Goal: Task Accomplishment & Management: Manage account settings

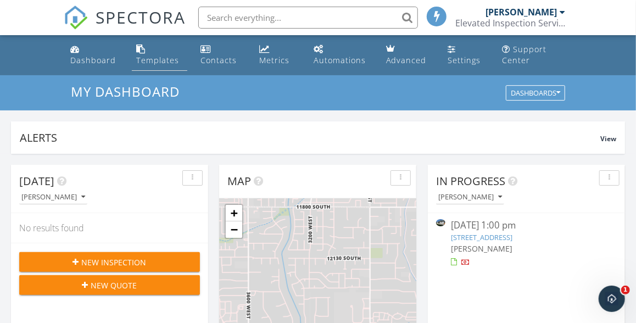
click at [153, 64] on div "Templates" at bounding box center [157, 60] width 43 height 10
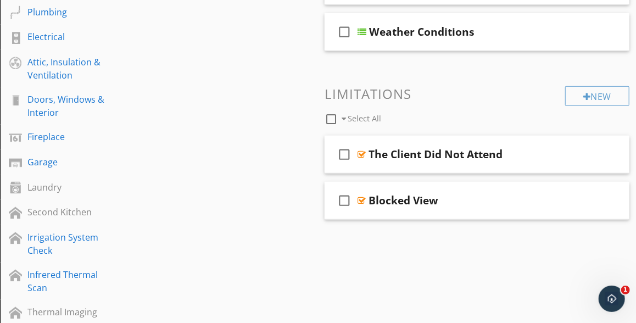
scroll to position [405, 0]
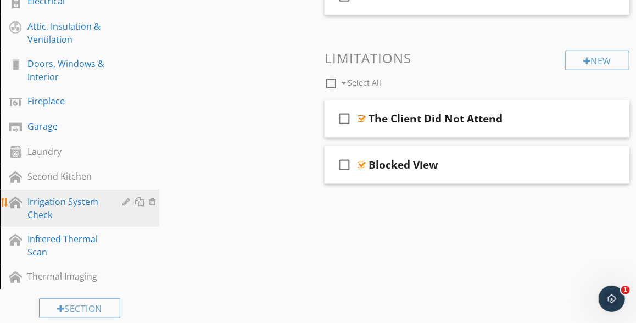
click at [127, 203] on div at bounding box center [128, 201] width 10 height 9
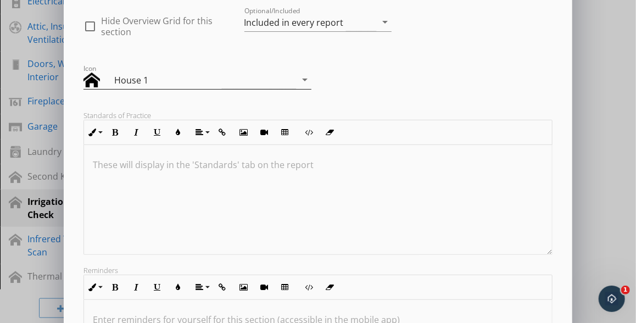
scroll to position [0, 0]
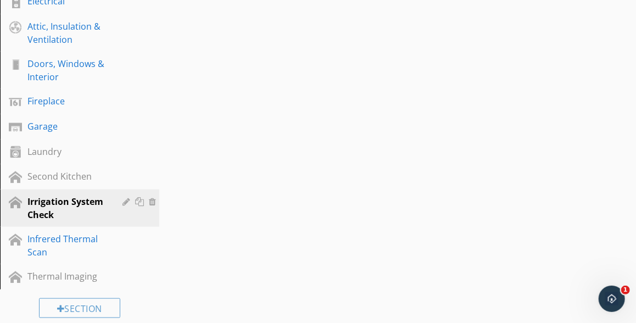
click at [46, 129] on div at bounding box center [318, 161] width 636 height 323
click at [46, 129] on div "Garage" at bounding box center [67, 126] width 80 height 13
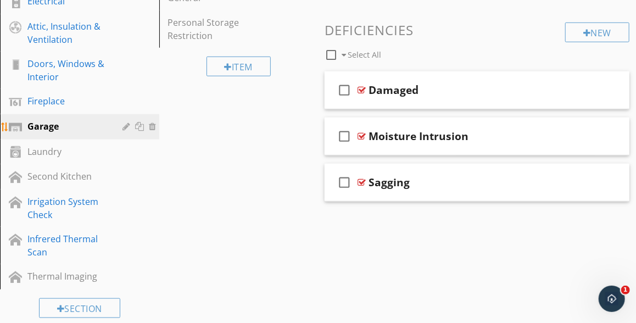
click at [128, 128] on div at bounding box center [128, 126] width 10 height 9
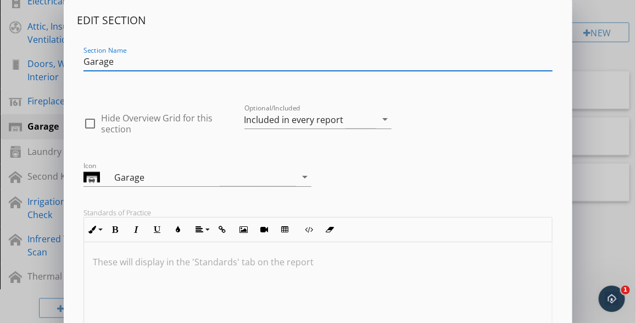
click at [7, 79] on div "Edit Section Section Name Garage check_box_outline_blank Hide Overview Grid for…" at bounding box center [318, 291] width 636 height 582
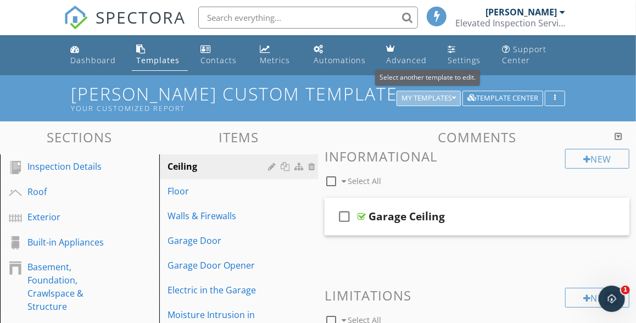
click at [436, 101] on div "My Templates" at bounding box center [429, 98] width 54 height 8
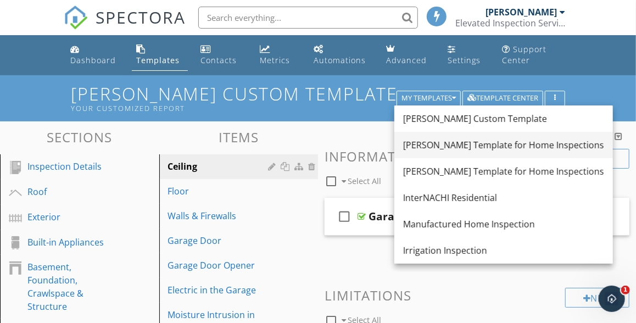
click at [469, 144] on div "Ben Gromicko's Template for Home Inspections" at bounding box center [503, 144] width 201 height 13
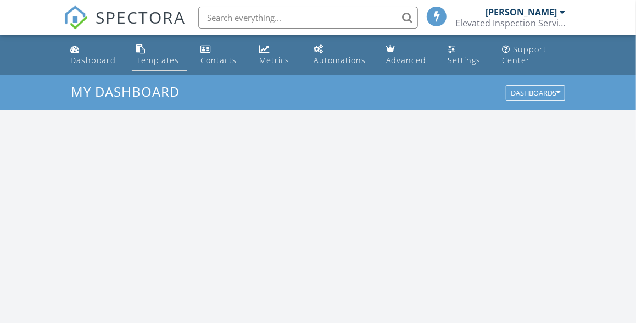
click at [169, 60] on div "Templates" at bounding box center [157, 60] width 43 height 10
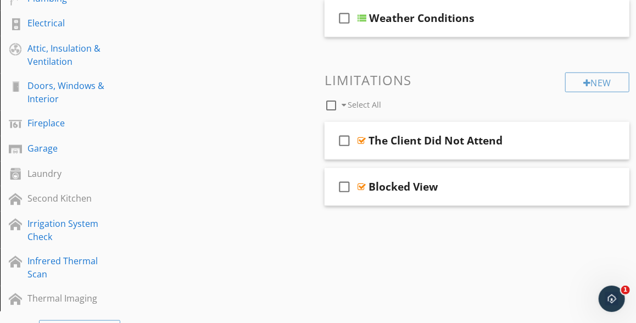
scroll to position [388, 0]
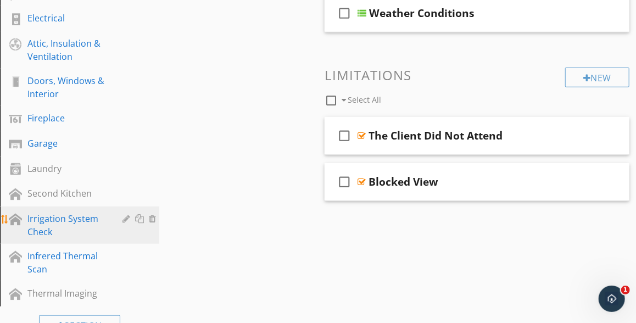
click at [42, 221] on div "Irrigation System Check" at bounding box center [67, 225] width 80 height 26
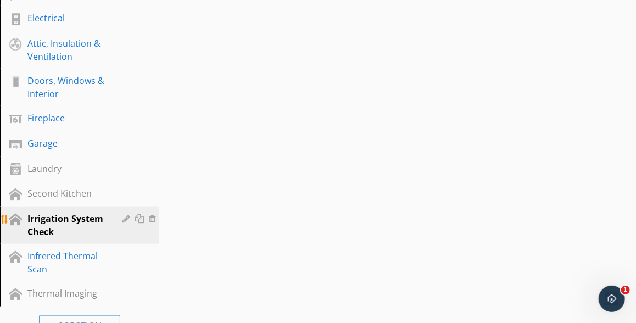
click at [126, 220] on div at bounding box center [128, 218] width 10 height 9
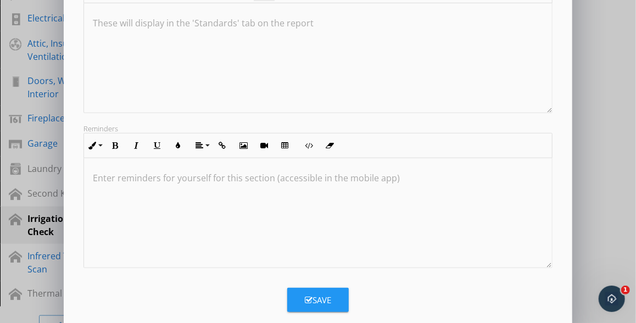
scroll to position [0, 0]
click at [315, 299] on div "Save" at bounding box center [318, 300] width 26 height 13
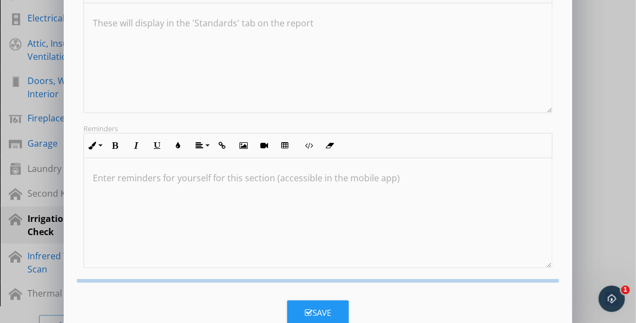
scroll to position [133, 0]
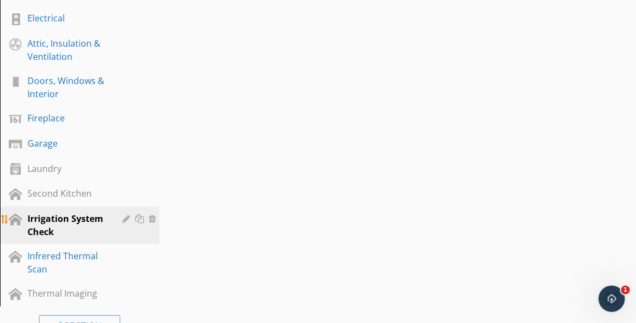
click at [43, 222] on div "Irrigation System Check" at bounding box center [67, 225] width 80 height 26
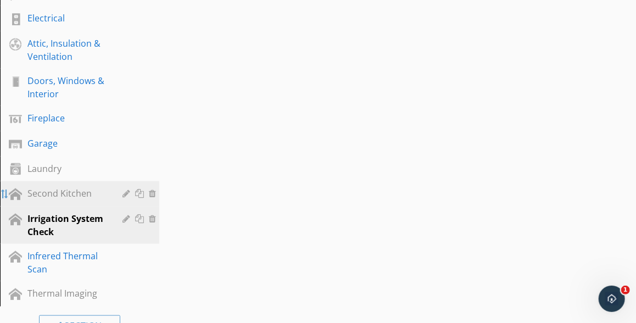
click at [5, 197] on div at bounding box center [5, 194] width 9 height 9
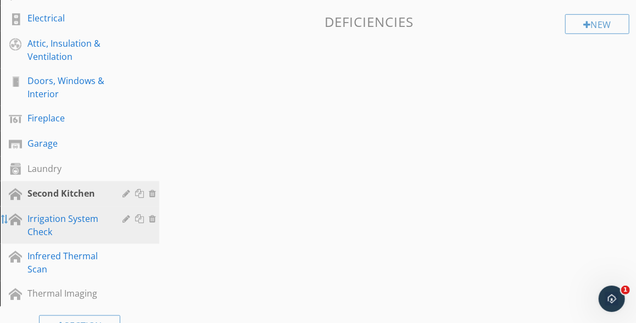
click at [4, 224] on div at bounding box center [5, 219] width 9 height 9
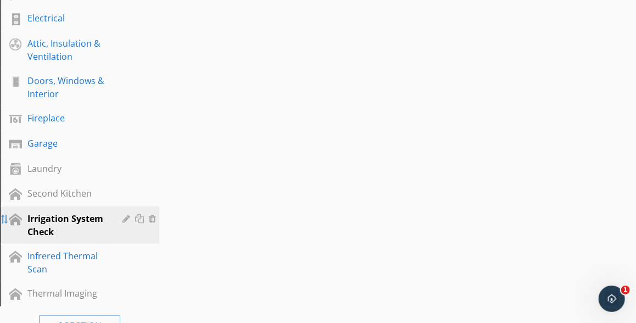
click at [2, 220] on div at bounding box center [5, 219] width 9 height 9
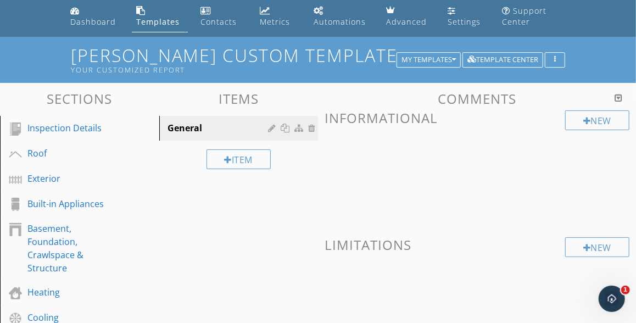
scroll to position [22, 0]
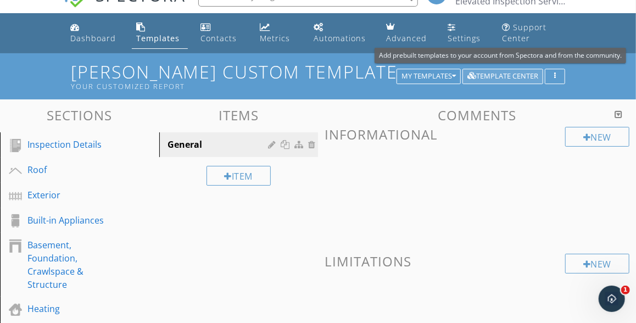
click at [505, 79] on div "Template Center" at bounding box center [502, 77] width 71 height 8
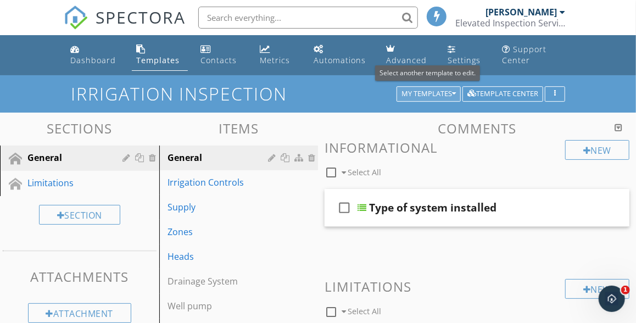
click at [454, 96] on icon "button" at bounding box center [454, 94] width 4 height 8
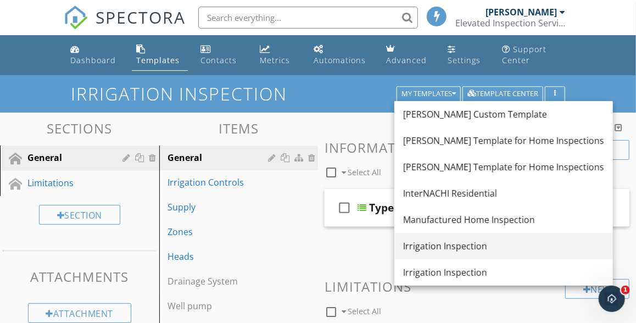
click at [430, 245] on div "Irrigation Inspection" at bounding box center [503, 245] width 201 height 13
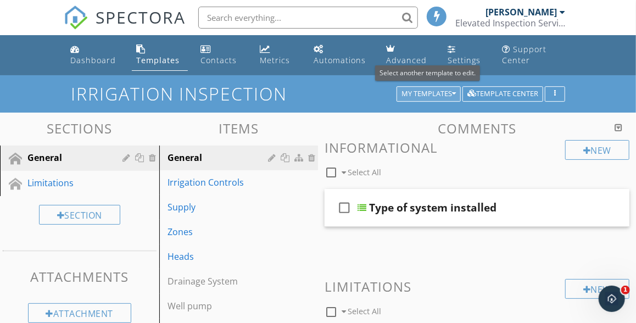
click at [447, 94] on div "My Templates" at bounding box center [429, 94] width 54 height 8
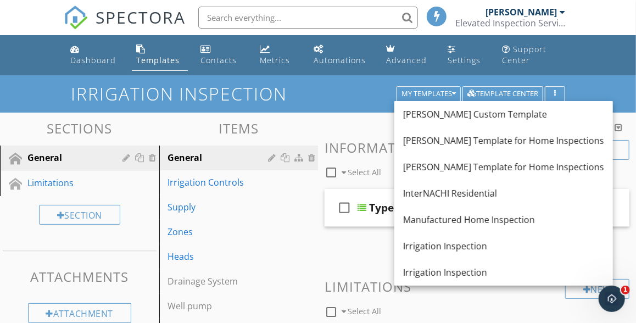
click at [148, 62] on div "Templates" at bounding box center [157, 60] width 43 height 10
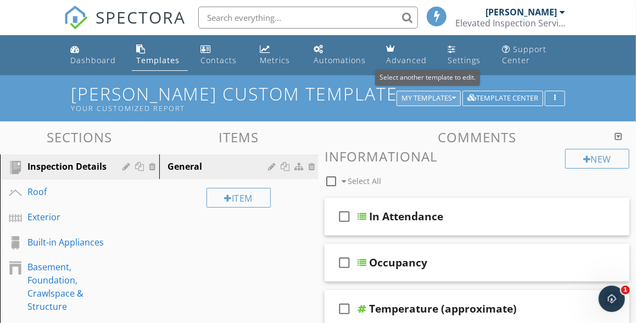
click at [455, 100] on icon "button" at bounding box center [454, 98] width 4 height 8
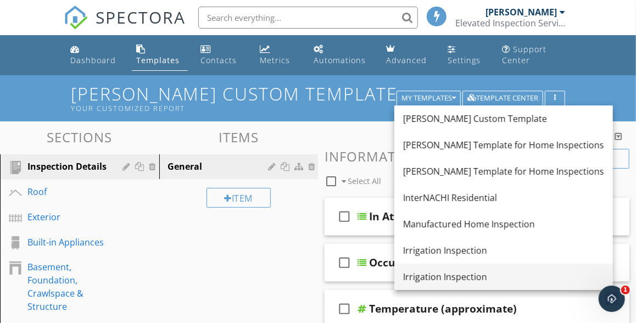
click at [434, 276] on div "Irrigation Inspection" at bounding box center [503, 276] width 201 height 13
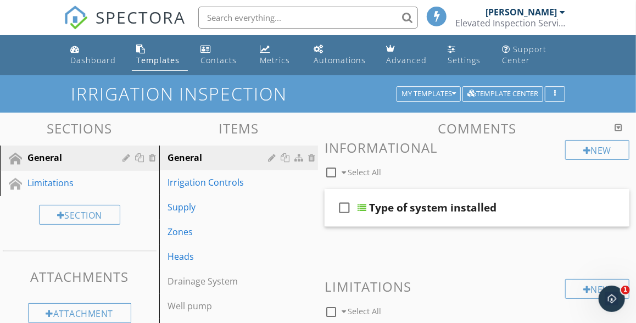
click at [620, 129] on div at bounding box center [619, 127] width 8 height 9
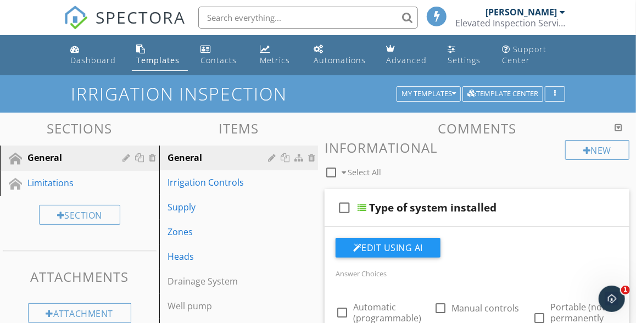
click at [620, 129] on div at bounding box center [619, 127] width 8 height 9
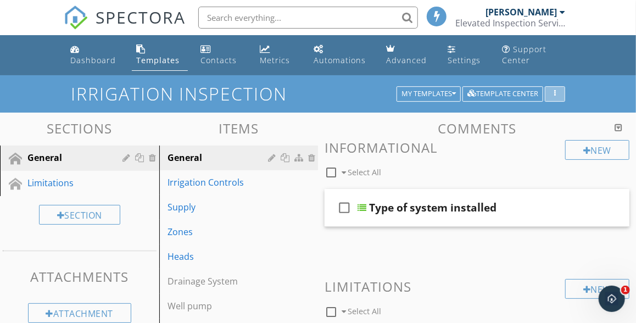
click at [555, 92] on div "button" at bounding box center [555, 94] width 10 height 8
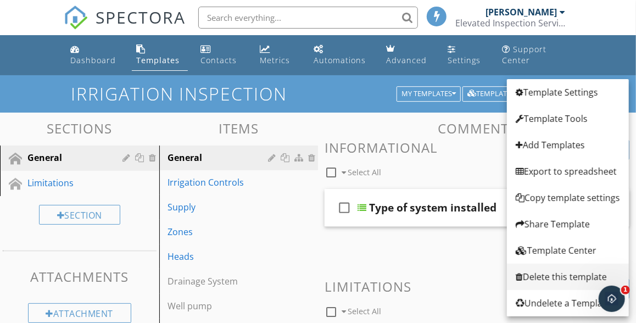
click at [551, 279] on div "Delete this template" at bounding box center [568, 276] width 104 height 13
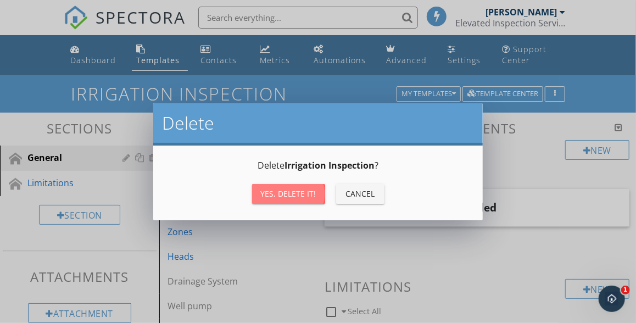
click at [298, 196] on div "Yes, Delete it!" at bounding box center [288, 194] width 55 height 12
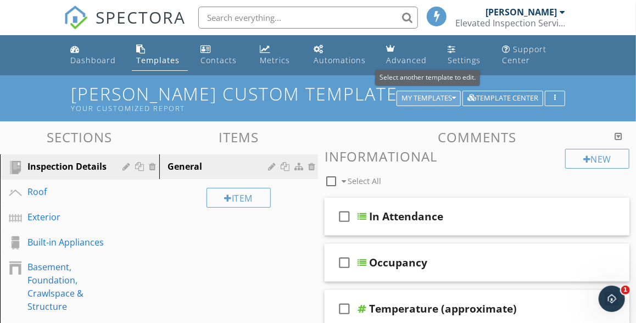
click at [455, 98] on icon "button" at bounding box center [454, 98] width 4 height 8
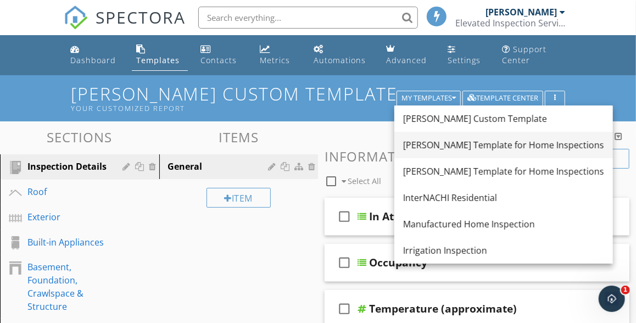
click at [451, 147] on div "Ben Gromicko's Template for Home Inspections" at bounding box center [503, 144] width 201 height 13
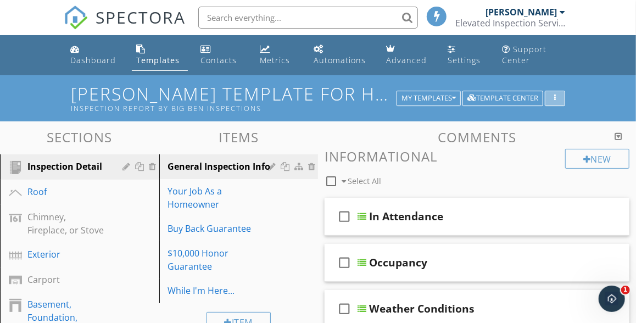
click at [556, 99] on div "button" at bounding box center [555, 98] width 10 height 8
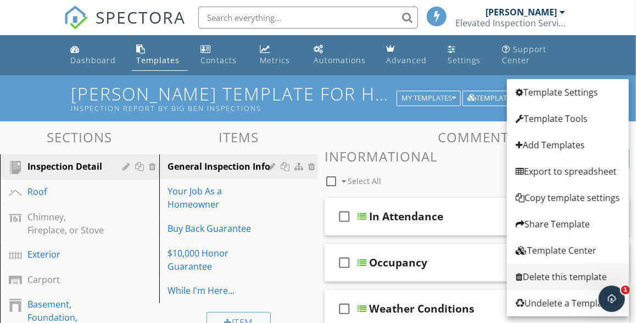
click at [552, 276] on div "Delete this template" at bounding box center [568, 276] width 104 height 13
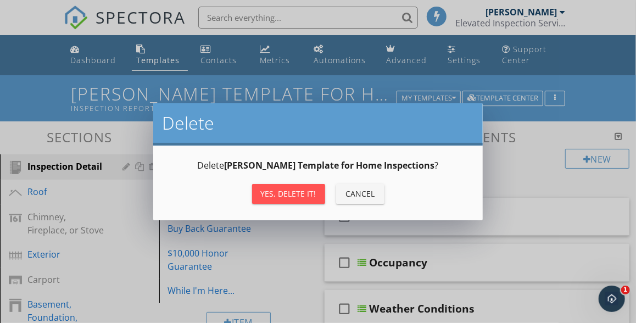
click at [304, 197] on div "Yes, Delete it!" at bounding box center [288, 194] width 55 height 12
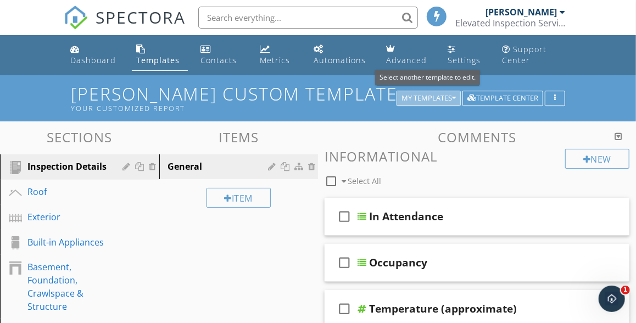
click at [431, 99] on div "My Templates" at bounding box center [429, 98] width 54 height 8
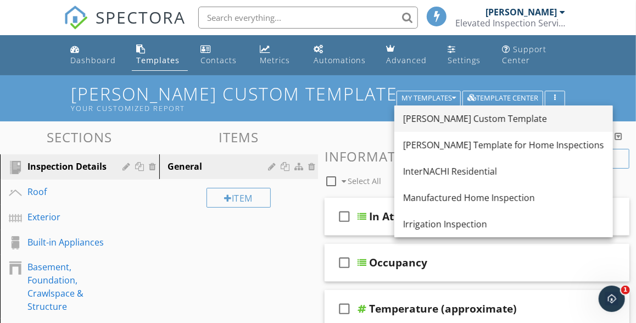
click at [436, 120] on div "[PERSON_NAME] Custom Template" at bounding box center [503, 118] width 201 height 13
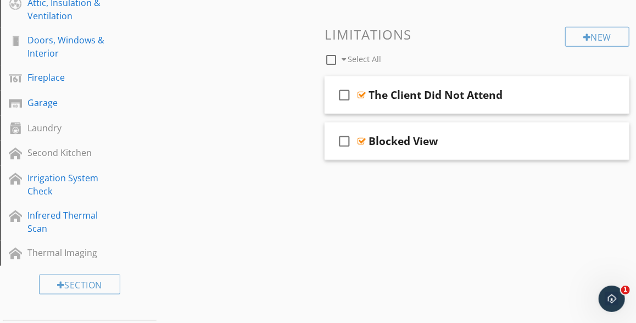
scroll to position [438, 0]
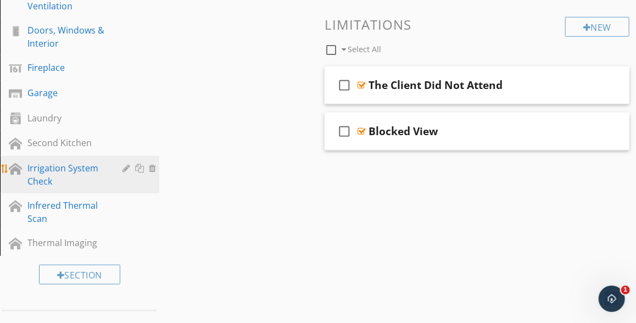
click at [49, 171] on div "Irrigation System Check" at bounding box center [67, 174] width 80 height 26
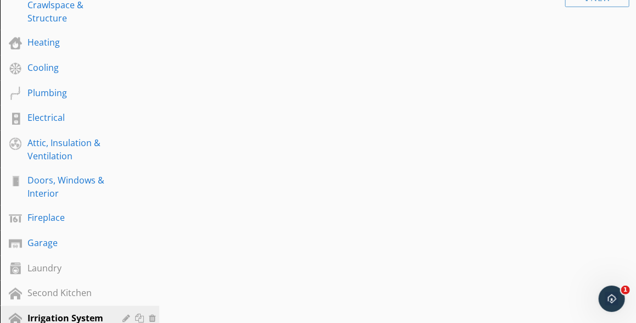
scroll to position [287, 0]
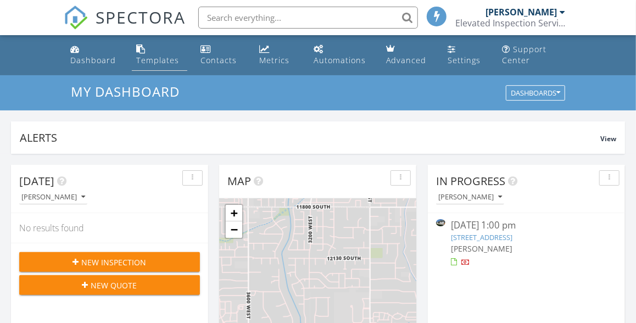
scroll to position [1000, 637]
click at [164, 60] on div "Templates" at bounding box center [157, 60] width 43 height 10
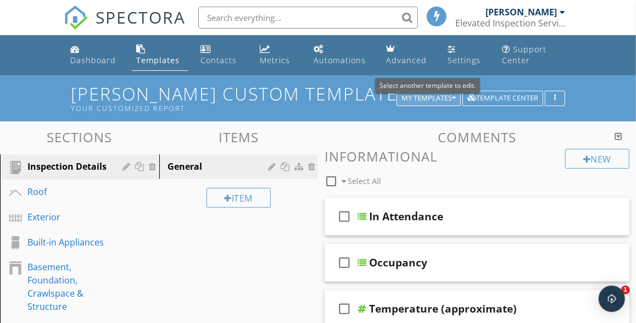
click at [438, 99] on div "My Templates" at bounding box center [429, 98] width 54 height 8
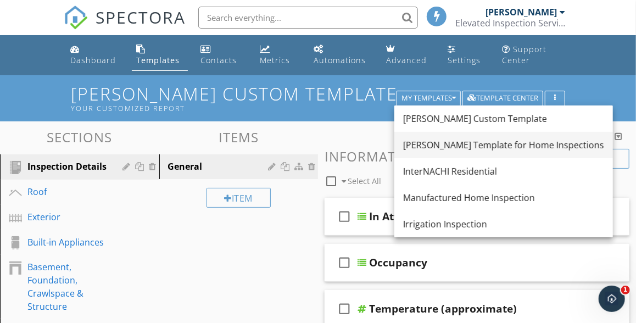
click at [445, 143] on div "[PERSON_NAME] Template for Home Inspections" at bounding box center [503, 144] width 201 height 13
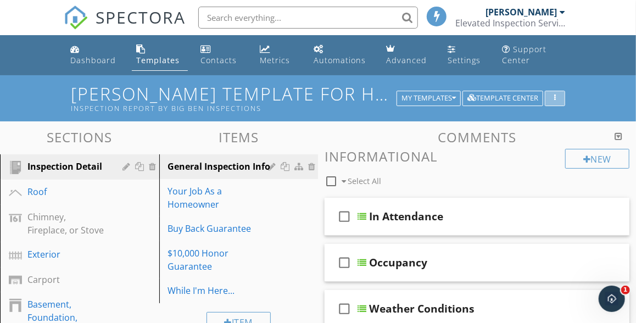
click at [557, 99] on div "button" at bounding box center [555, 98] width 10 height 8
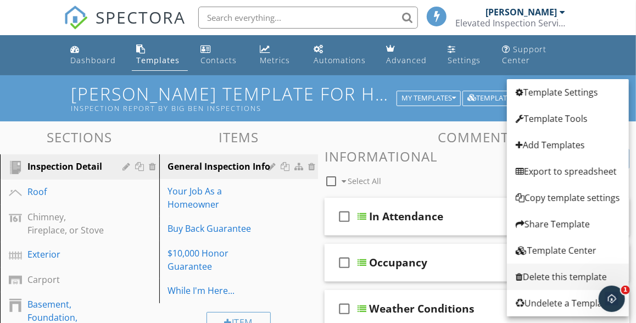
click at [549, 276] on div "Delete this template" at bounding box center [568, 276] width 104 height 13
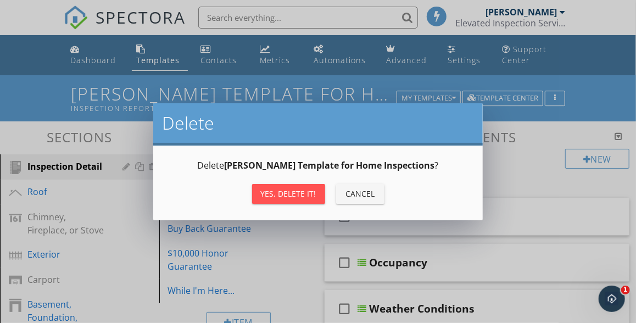
click at [290, 197] on div "Yes, Delete it!" at bounding box center [288, 194] width 55 height 12
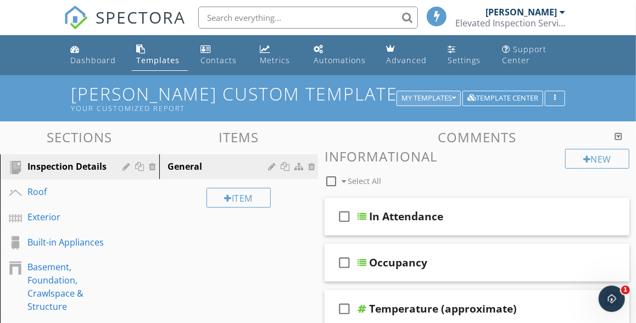
click at [431, 98] on div "My Templates" at bounding box center [429, 98] width 54 height 8
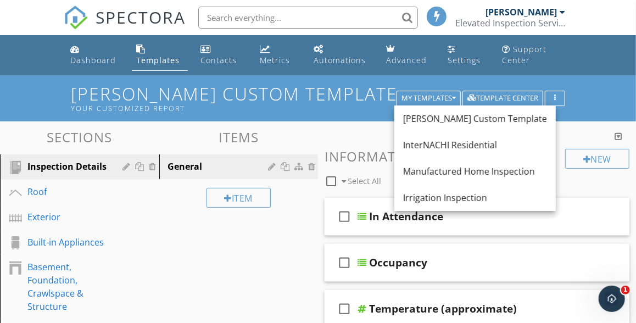
click at [354, 117] on div "Kyles Custom Template Your Customized Report My Templates Template Center" at bounding box center [318, 98] width 636 height 46
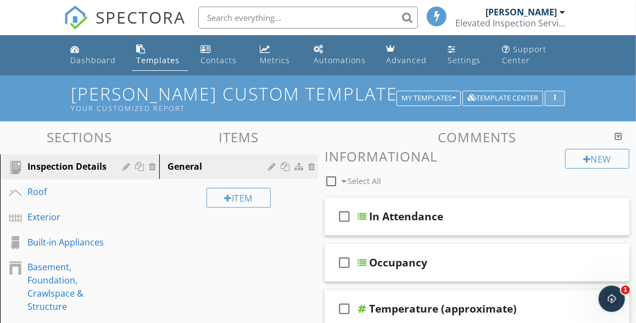
click at [556, 99] on icon "button" at bounding box center [555, 98] width 2 height 8
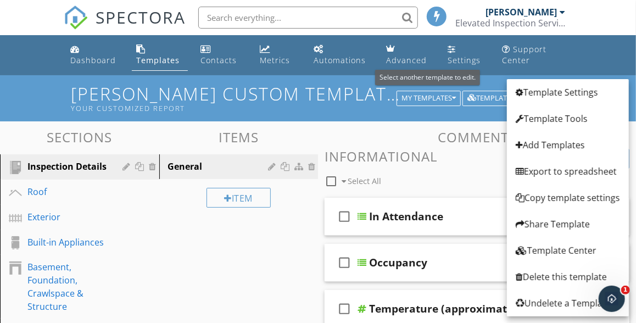
click at [356, 87] on h1 "Kyles Custom Template Your Customized Report" at bounding box center [318, 98] width 495 height 28
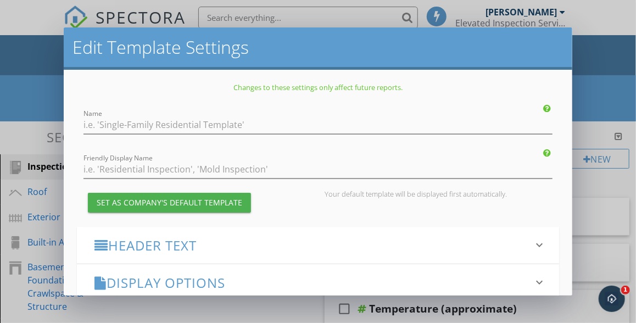
type input "[PERSON_NAME] Custom Template"
type input "Your Customized Report"
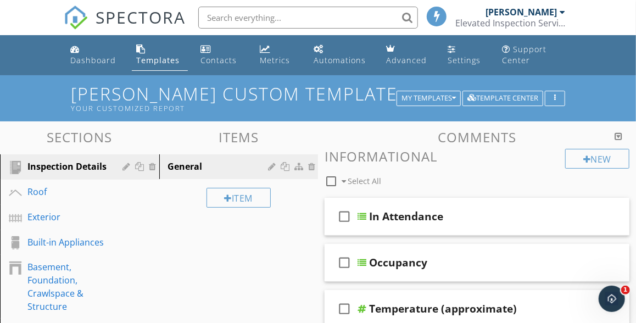
click at [48, 109] on div at bounding box center [318, 161] width 636 height 323
click at [282, 18] on input "text" at bounding box center [308, 18] width 220 height 22
click at [411, 20] on input "standards of practice pdf" at bounding box center [308, 18] width 220 height 22
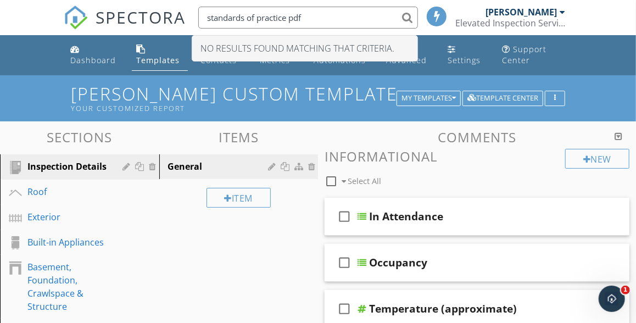
drag, startPoint x: 289, startPoint y: 18, endPoint x: 331, endPoint y: 25, distance: 42.9
click at [331, 25] on input "standards of practice pdf" at bounding box center [308, 18] width 220 height 22
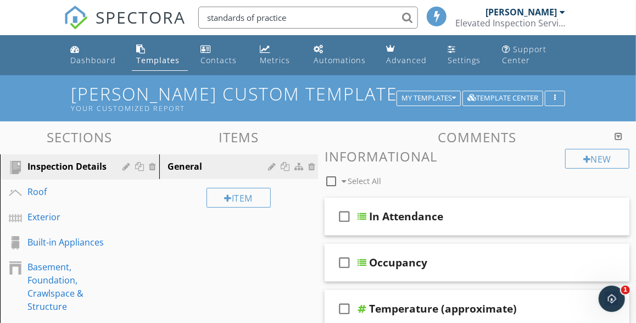
drag, startPoint x: 249, startPoint y: 18, endPoint x: 299, endPoint y: 15, distance: 50.1
click at [299, 18] on input "standards of practice" at bounding box center [308, 18] width 220 height 22
click at [403, 19] on input "standards" at bounding box center [308, 18] width 220 height 22
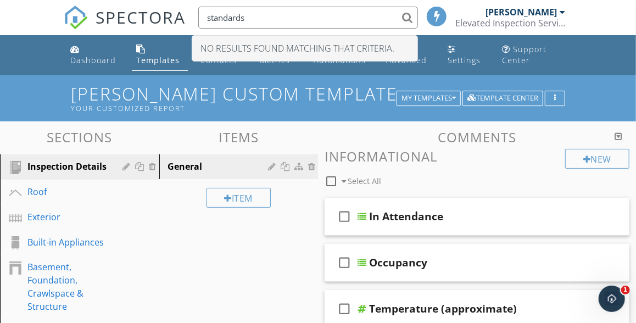
click at [408, 20] on input "standards" at bounding box center [308, 18] width 220 height 22
type input "s"
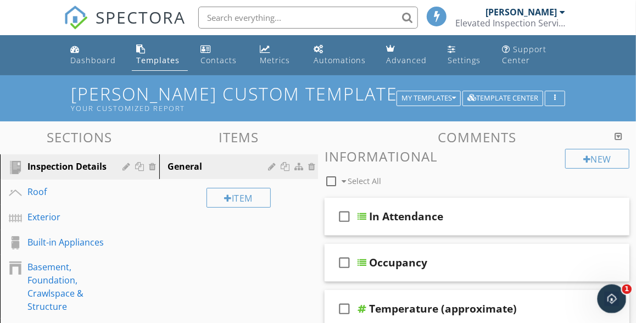
click at [612, 294] on icon "Open Intercom Messenger" at bounding box center [610, 297] width 18 height 18
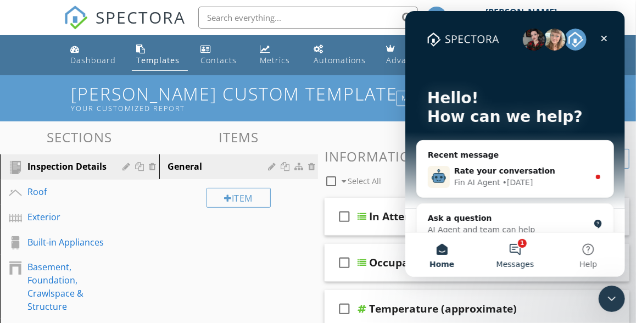
click at [515, 251] on button "1 Messages" at bounding box center [514, 255] width 73 height 44
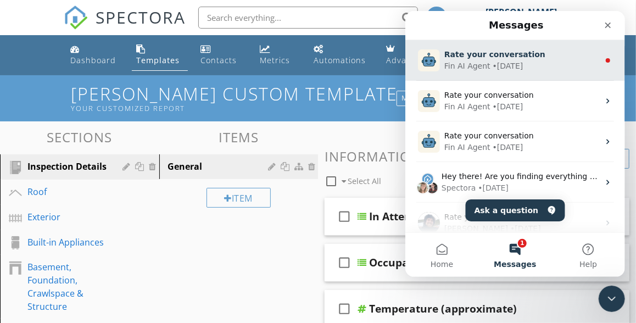
click at [473, 69] on div "Fin AI Agent" at bounding box center [467, 66] width 46 height 12
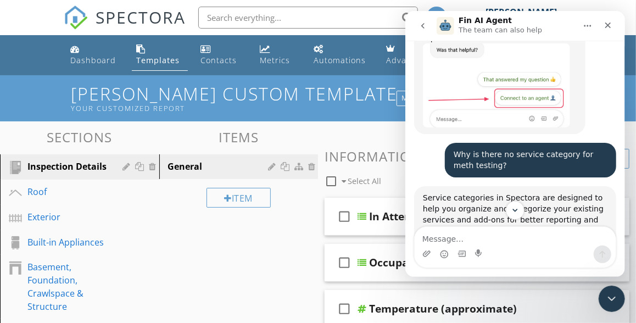
scroll to position [175, 0]
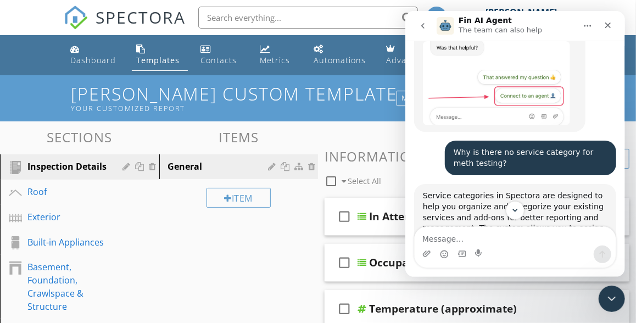
click at [420, 29] on icon "go back" at bounding box center [422, 25] width 9 height 9
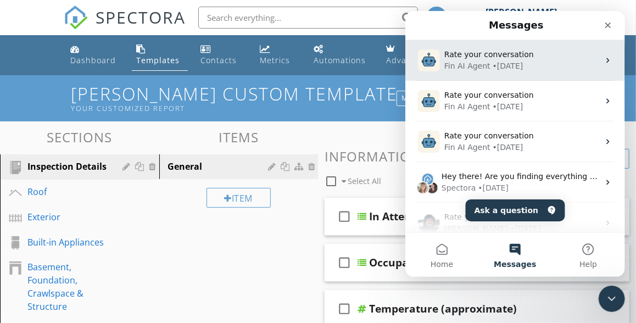
click at [476, 65] on div "Fin AI Agent" at bounding box center [467, 66] width 46 height 12
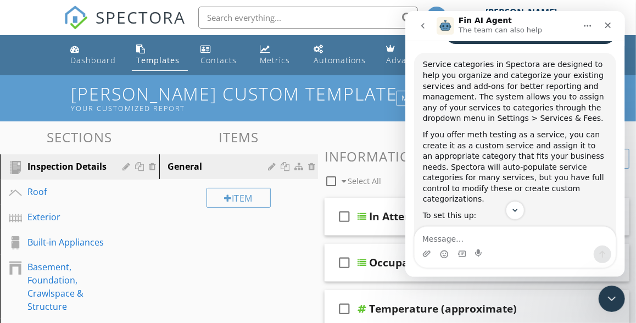
scroll to position [313, 0]
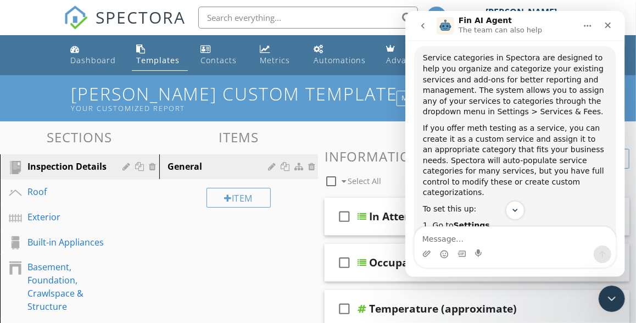
click at [383, 131] on h3 "Comments" at bounding box center [477, 137] width 305 height 15
click at [606, 29] on icon "Close" at bounding box center [607, 25] width 9 height 9
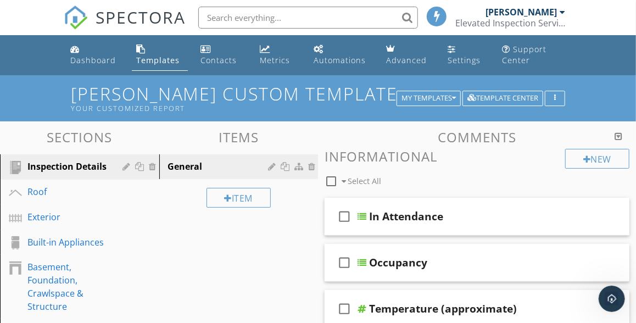
scroll to position [845, 0]
click at [612, 292] on icon "Open Intercom Messenger" at bounding box center [610, 297] width 18 height 18
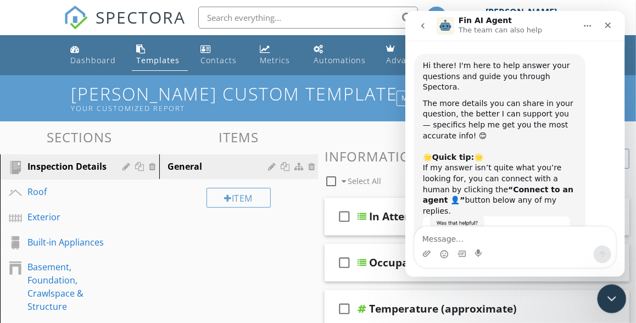
scroll to position [846, 0]
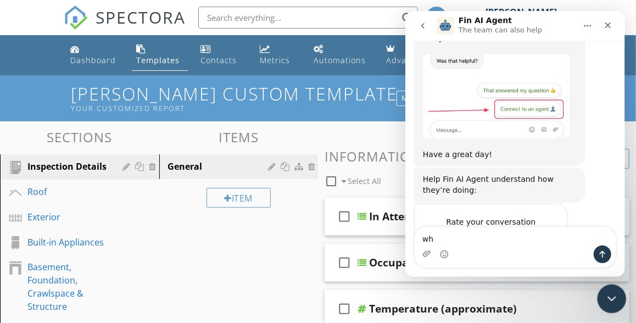
type textarea "w"
type textarea "Where can I find a pdf of the standards of practice?"
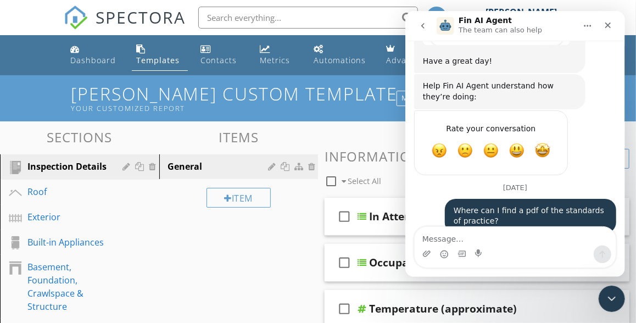
scroll to position [955, 0]
click at [610, 294] on icon "Close Intercom Messenger" at bounding box center [610, 297] width 13 height 13
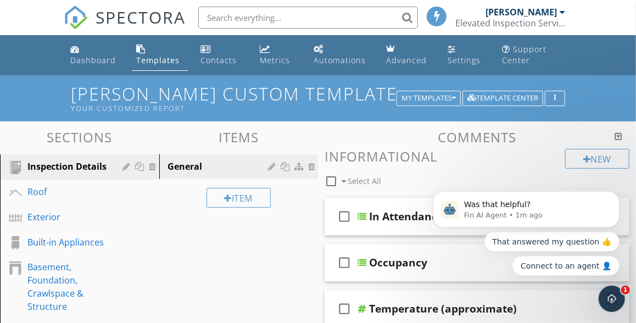
scroll to position [0, 0]
click at [398, 97] on div at bounding box center [402, 97] width 9 height 9
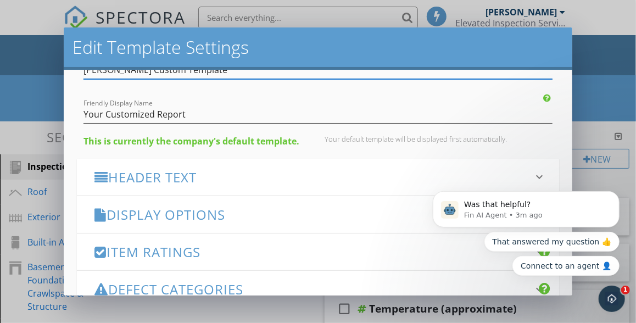
scroll to position [94, 0]
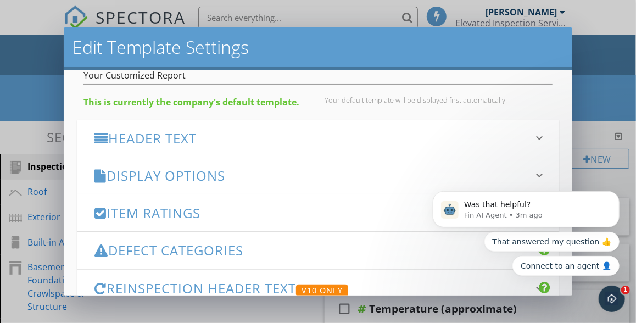
click at [140, 138] on h3 "Header Text" at bounding box center [311, 138] width 434 height 15
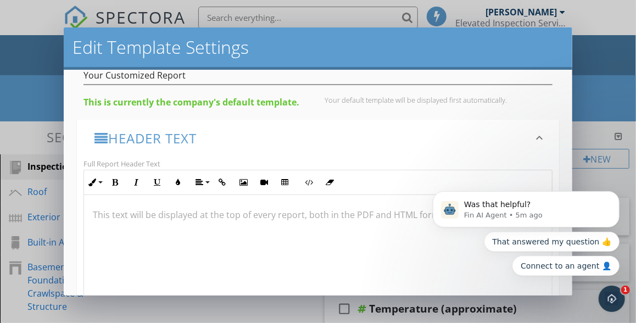
click at [614, 82] on div "Edit Template Settings Changes to these settings only affect future reports. Na…" at bounding box center [318, 161] width 636 height 323
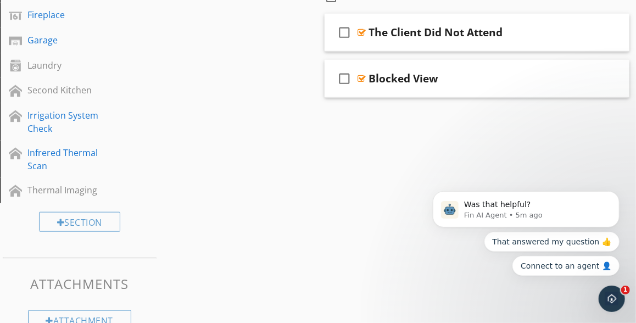
scroll to position [492, 0]
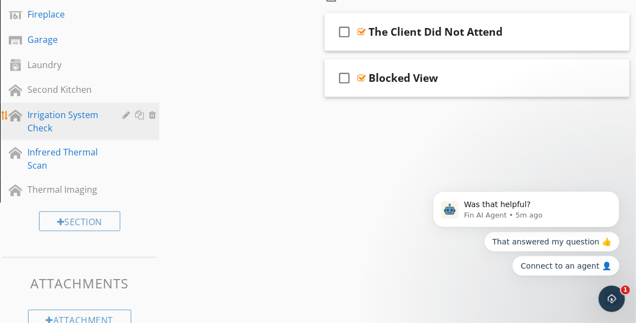
click at [62, 116] on div "Irrigation System Check" at bounding box center [67, 121] width 80 height 26
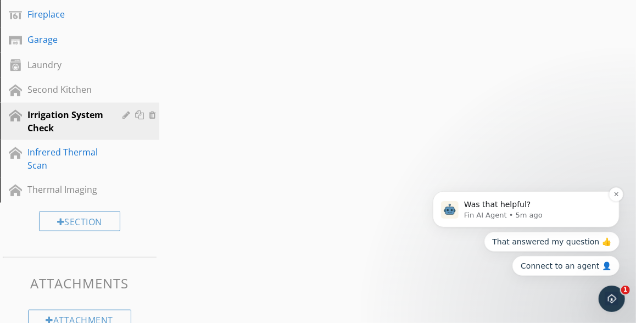
click at [528, 208] on p "Was that helpful?" at bounding box center [535, 204] width 142 height 11
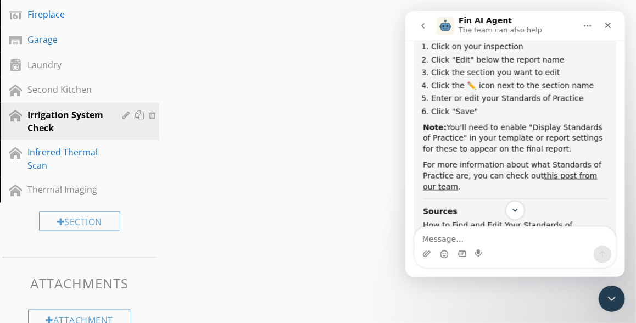
scroll to position [1398, 0]
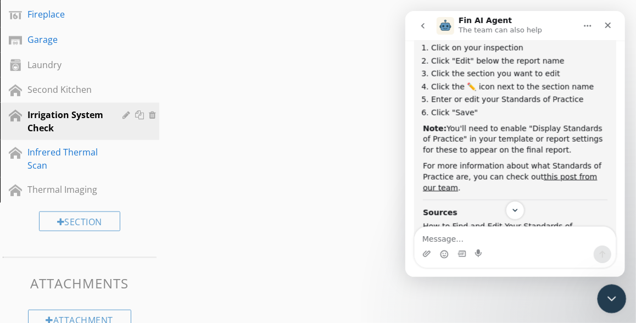
click at [608, 296] on icon "Close Intercom Messenger" at bounding box center [610, 297] width 13 height 13
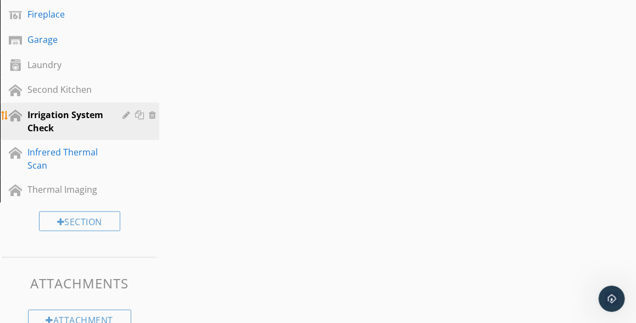
click at [78, 121] on div "Irrigation System Check" at bounding box center [67, 121] width 80 height 26
click at [126, 118] on div at bounding box center [128, 114] width 10 height 9
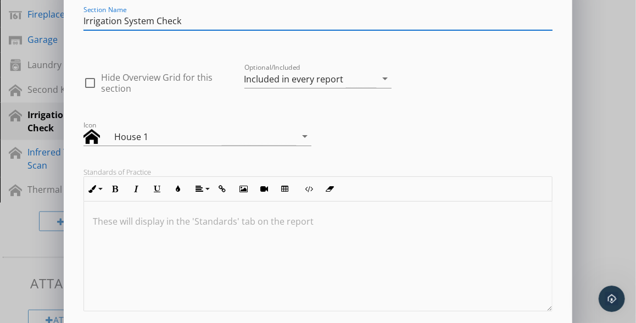
scroll to position [0, 0]
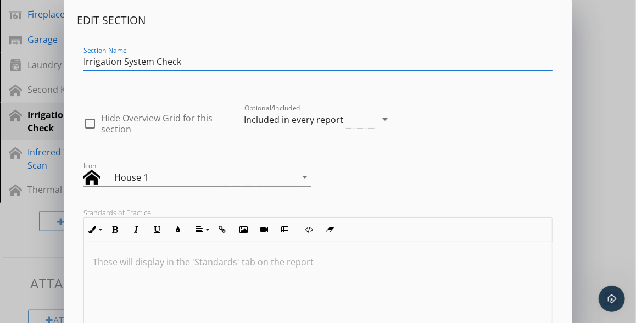
click at [592, 110] on div "Edit Section Section Name Irrigation System Check check_box_outline_blank Hide …" at bounding box center [318, 291] width 636 height 582
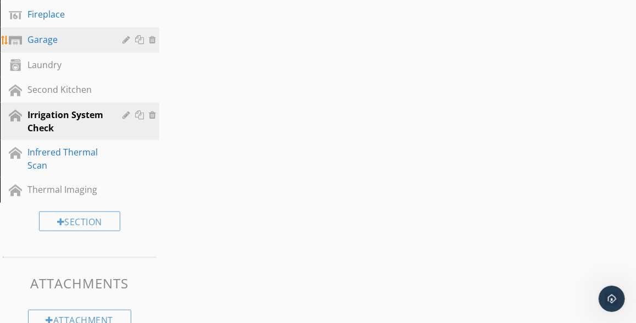
click at [52, 43] on div "Garage" at bounding box center [67, 39] width 80 height 13
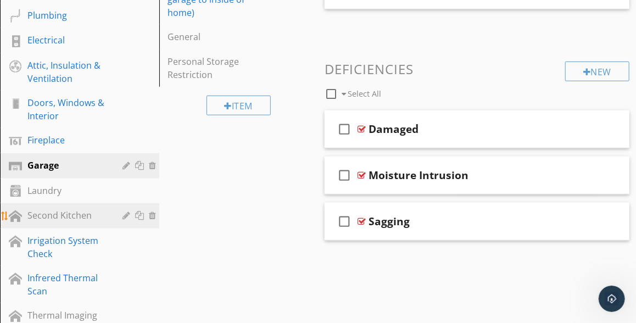
scroll to position [375, 0]
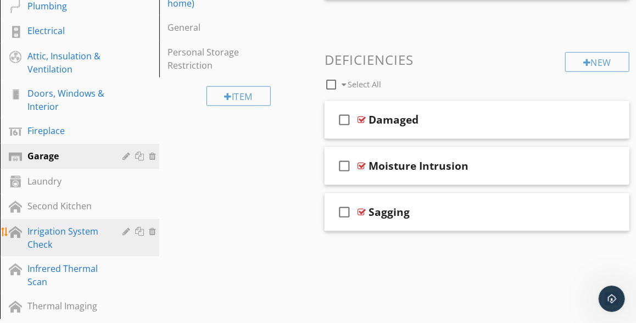
click at [48, 240] on div "Irrigation System Check" at bounding box center [67, 238] width 80 height 26
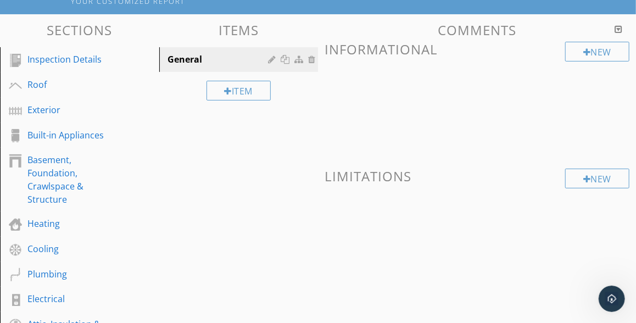
scroll to position [11, 0]
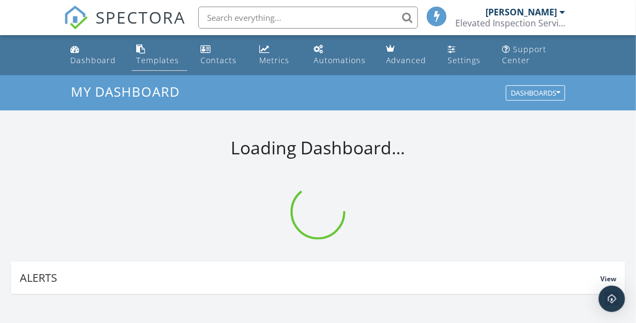
click at [162, 59] on div "Templates" at bounding box center [157, 60] width 43 height 10
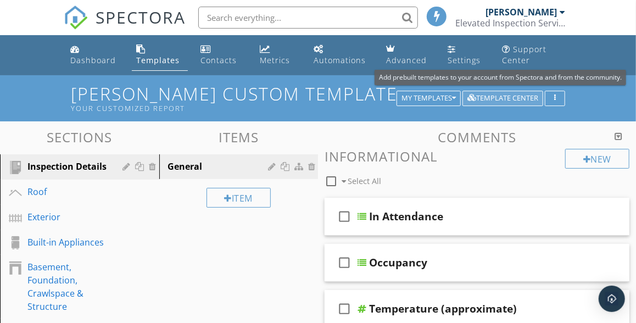
click at [495, 101] on div "Template Center" at bounding box center [502, 98] width 71 height 8
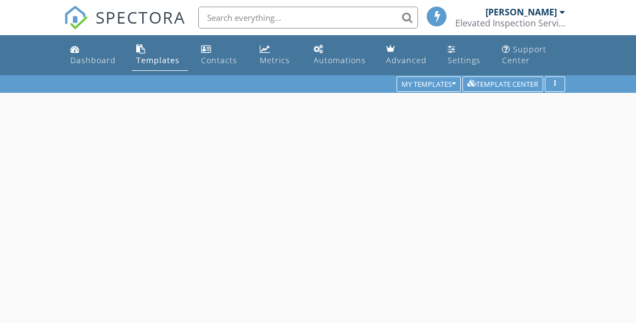
scroll to position [75, 0]
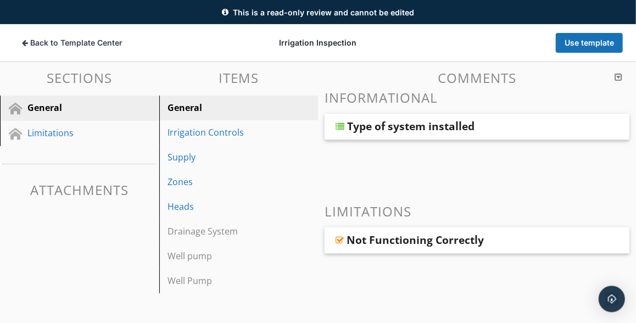
click at [206, 108] on div "General" at bounding box center [220, 107] width 104 height 13
click at [393, 129] on div "Type of system installed" at bounding box center [410, 126] width 127 height 13
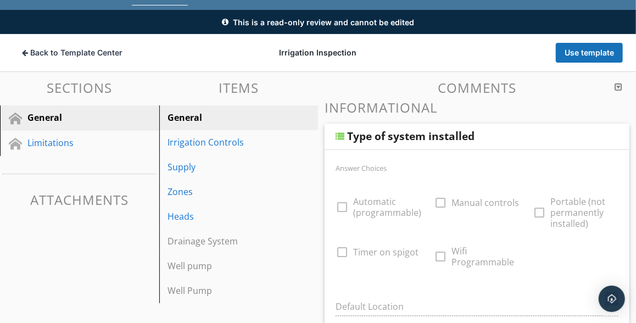
scroll to position [0, 0]
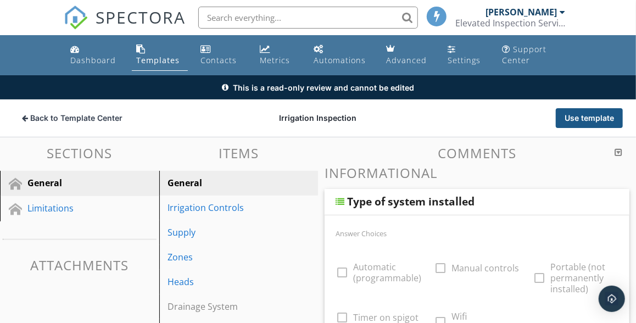
click at [588, 114] on button "Use template" at bounding box center [589, 118] width 67 height 20
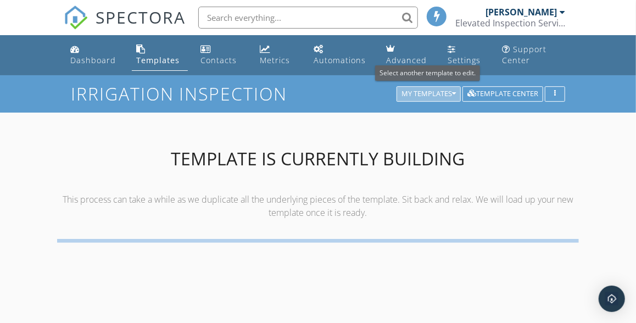
click at [454, 94] on icon "button" at bounding box center [454, 94] width 4 height 8
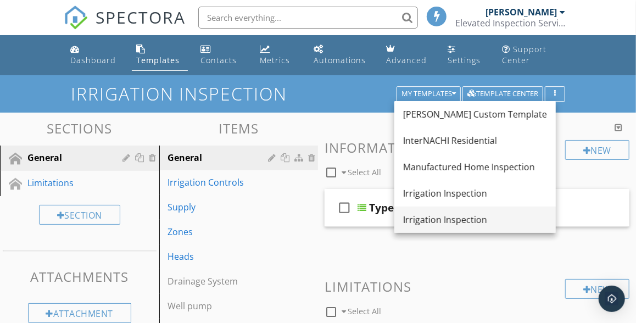
click at [445, 219] on div "Irrigation Inspection" at bounding box center [475, 219] width 144 height 13
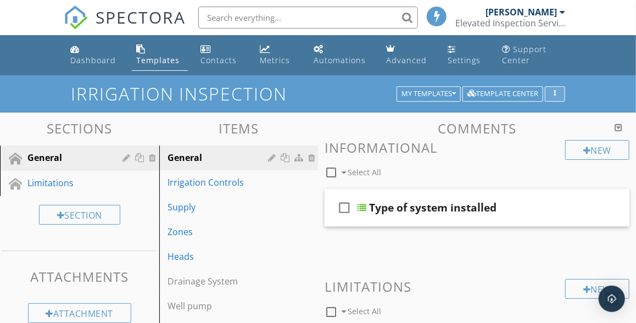
click at [554, 90] on button "button" at bounding box center [555, 93] width 20 height 15
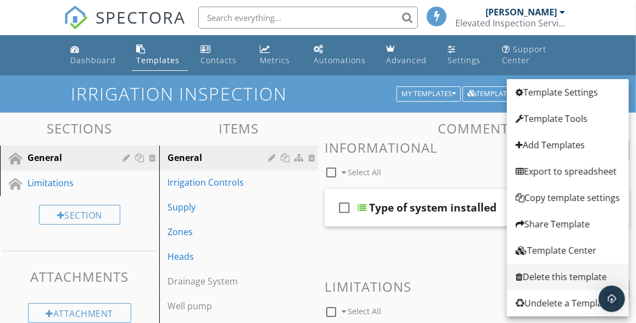
click at [547, 279] on div "Delete this template" at bounding box center [568, 276] width 104 height 13
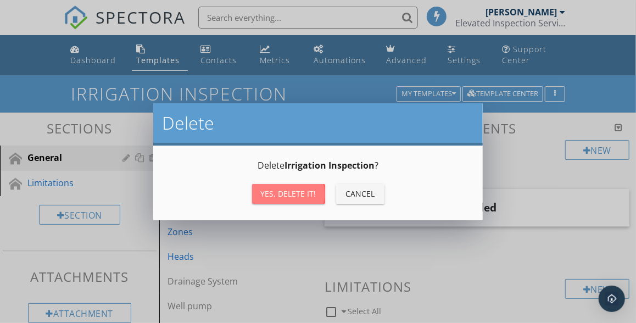
click at [299, 193] on div "Yes, Delete it!" at bounding box center [288, 194] width 55 height 12
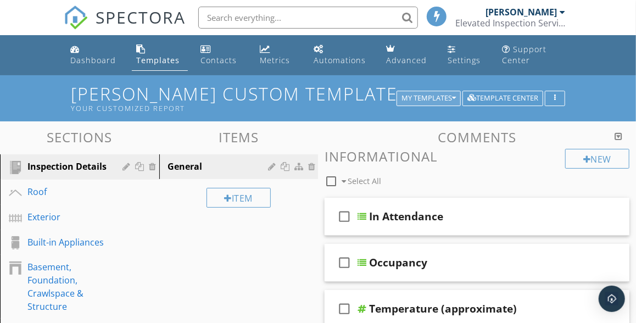
click at [419, 99] on div "My Templates" at bounding box center [429, 98] width 54 height 8
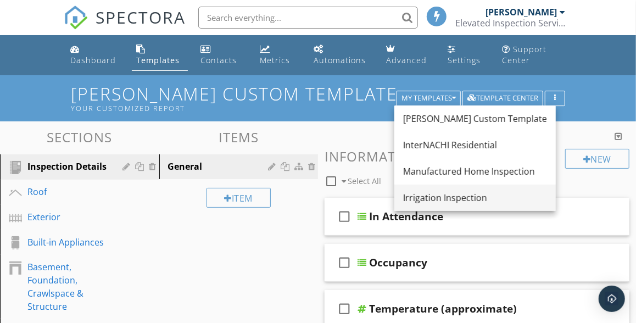
click at [442, 197] on div "Irrigation Inspection" at bounding box center [475, 197] width 144 height 13
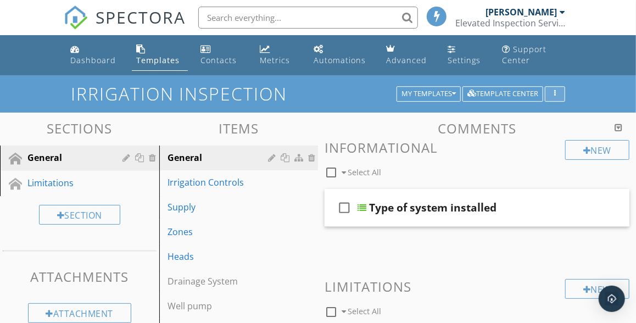
click at [558, 94] on div "button" at bounding box center [555, 94] width 10 height 8
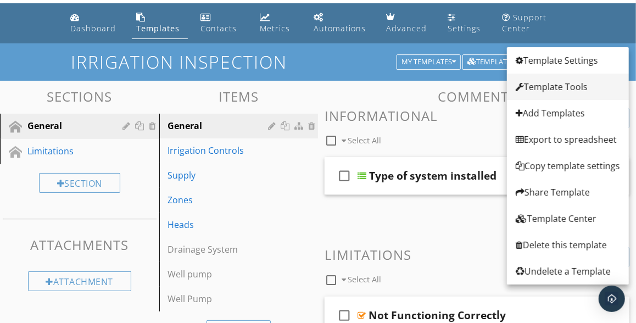
scroll to position [34, 0]
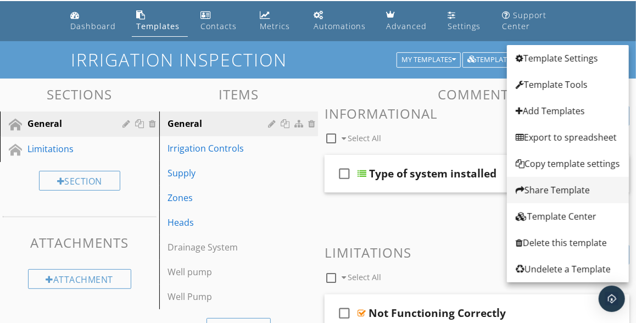
click at [559, 191] on div "Share Template" at bounding box center [568, 189] width 104 height 13
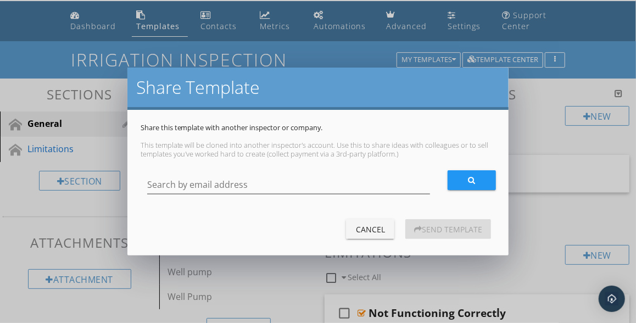
click at [372, 227] on div "Cancel" at bounding box center [370, 230] width 31 height 12
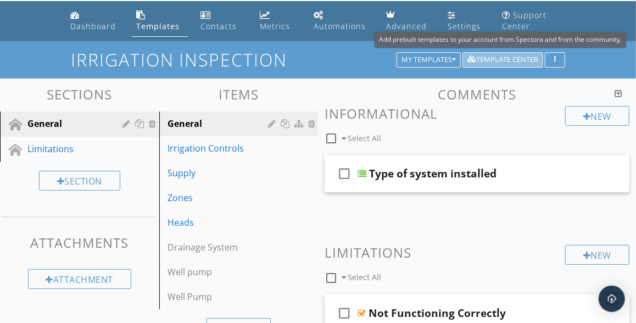
click at [520, 60] on div "Template Center" at bounding box center [502, 60] width 71 height 8
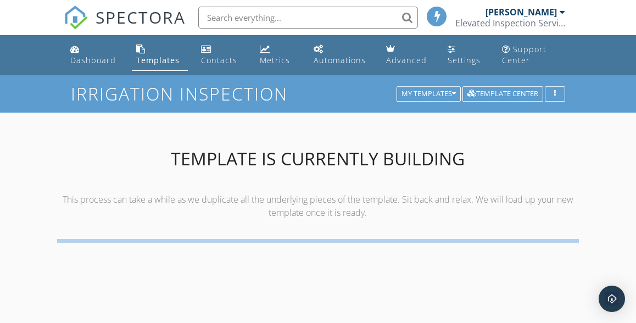
scroll to position [34, 0]
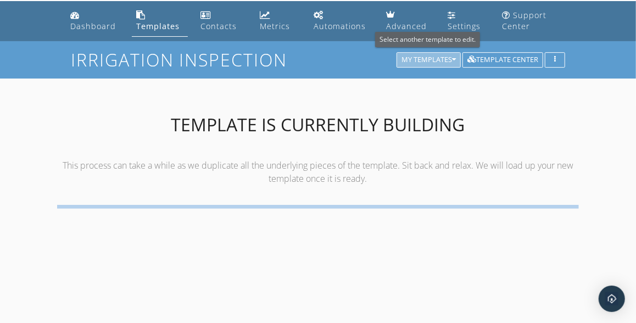
click at [439, 63] on div "My Templates" at bounding box center [429, 60] width 54 height 8
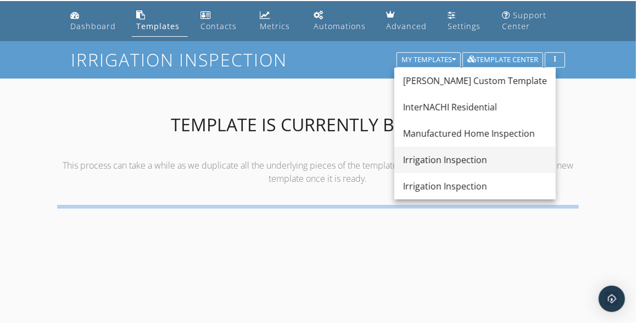
click at [437, 162] on div "Irrigation Inspection" at bounding box center [475, 159] width 144 height 13
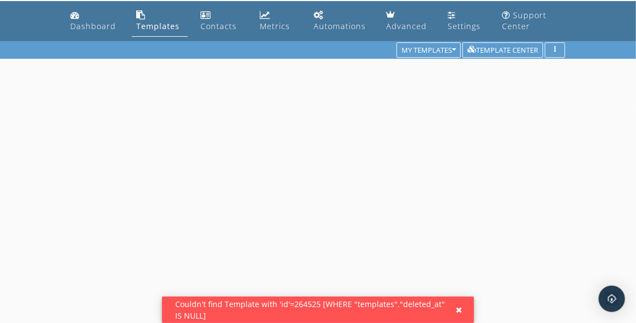
scroll to position [34, 0]
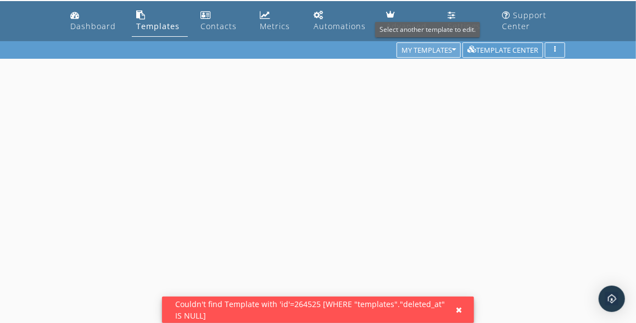
click at [434, 50] on div "My Templates" at bounding box center [429, 51] width 54 height 8
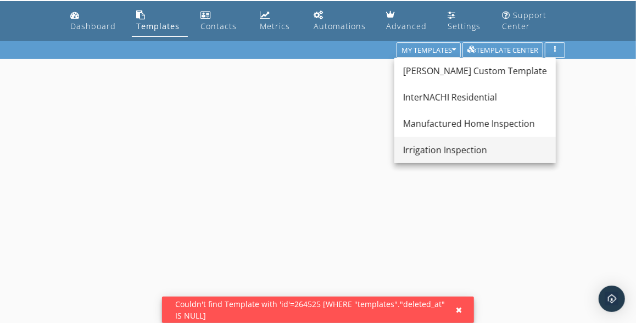
click at [437, 153] on div "Irrigation Inspection" at bounding box center [475, 149] width 144 height 13
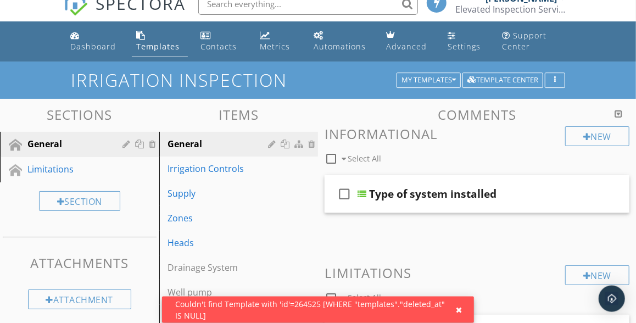
scroll to position [0, 0]
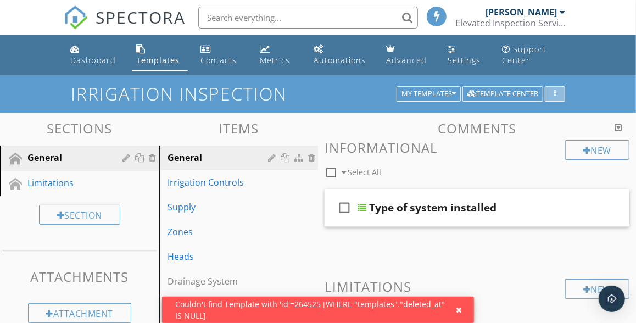
click at [555, 96] on icon "button" at bounding box center [555, 94] width 2 height 8
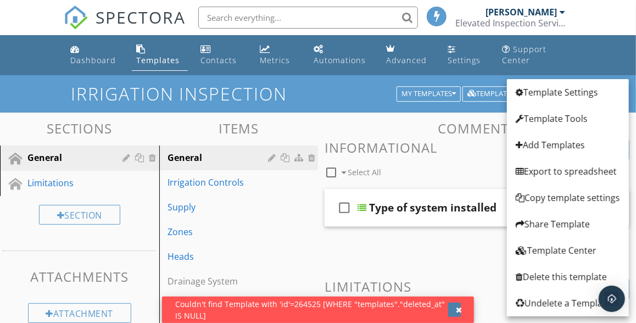
click at [460, 309] on div "button" at bounding box center [459, 310] width 6 height 8
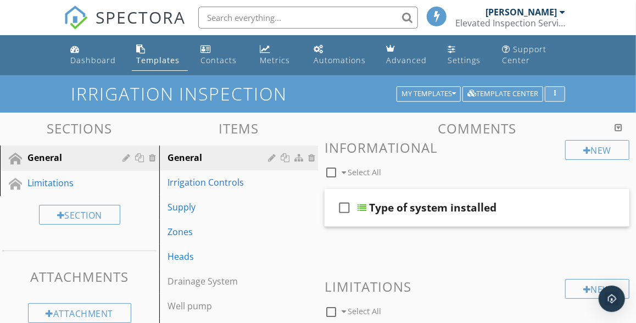
click at [555, 96] on div "button" at bounding box center [555, 94] width 10 height 8
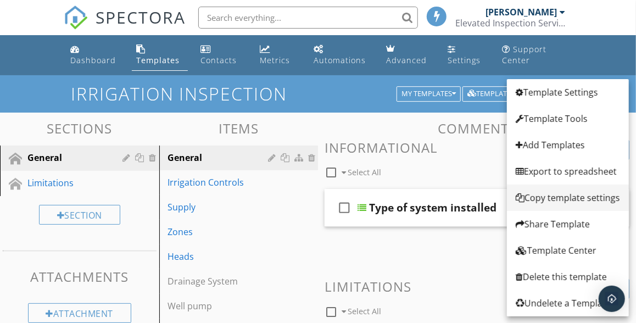
click at [543, 197] on div "Copy template settings" at bounding box center [568, 197] width 104 height 13
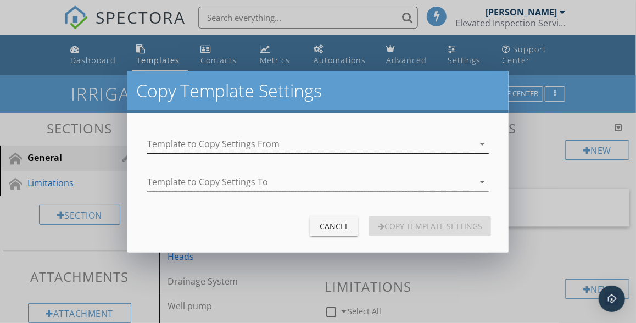
click at [482, 145] on icon "arrow_drop_down" at bounding box center [482, 143] width 13 height 13
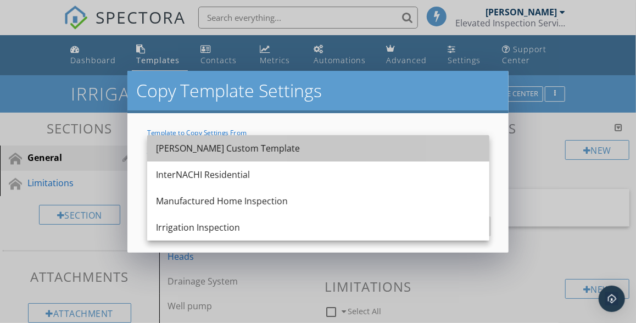
click at [482, 145] on link "[PERSON_NAME] Custom Template" at bounding box center [318, 148] width 342 height 26
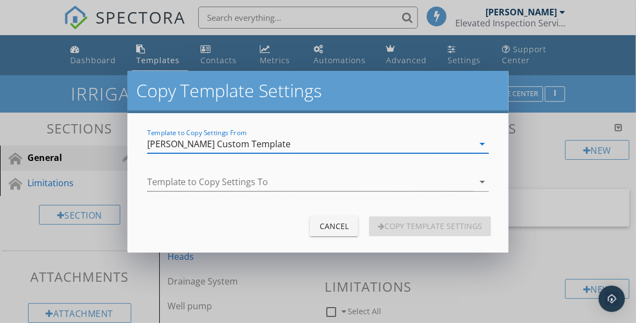
click at [482, 145] on icon "arrow_drop_down" at bounding box center [482, 143] width 13 height 13
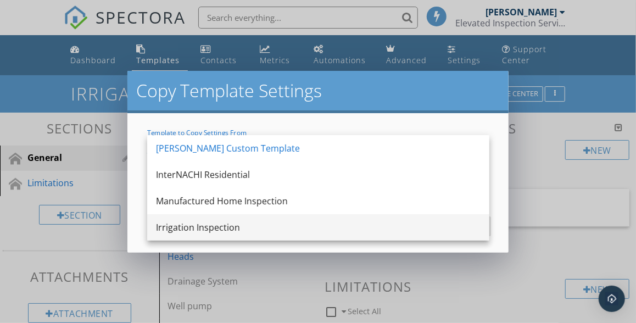
click at [325, 227] on div "Irrigation Inspection" at bounding box center [318, 227] width 325 height 13
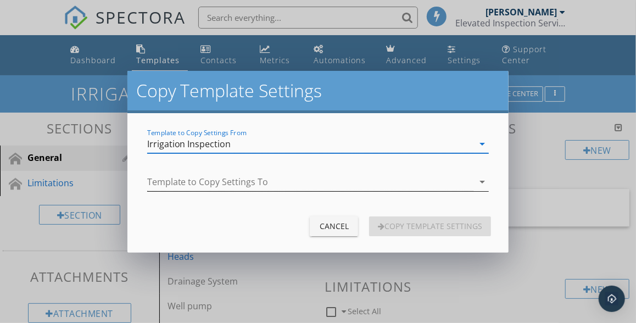
click at [482, 181] on icon "arrow_drop_down" at bounding box center [482, 181] width 13 height 13
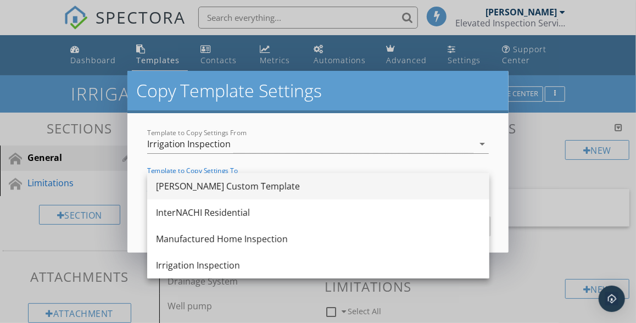
click at [243, 187] on div "[PERSON_NAME] Custom Template" at bounding box center [318, 186] width 325 height 13
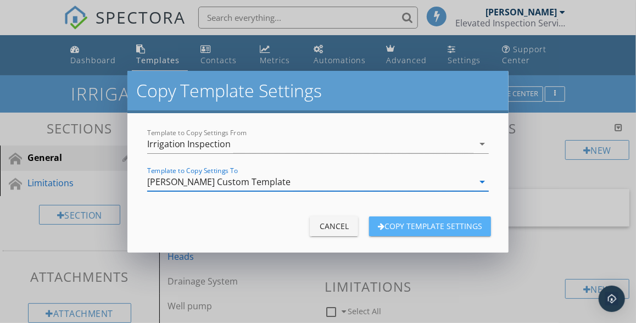
click at [413, 225] on div "Copy Template Settings" at bounding box center [430, 226] width 104 height 12
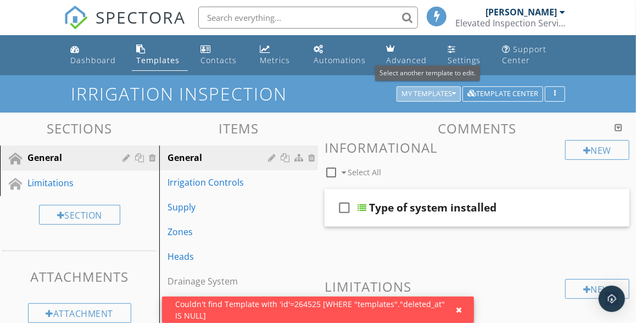
click at [422, 92] on div "My Templates" at bounding box center [429, 94] width 54 height 8
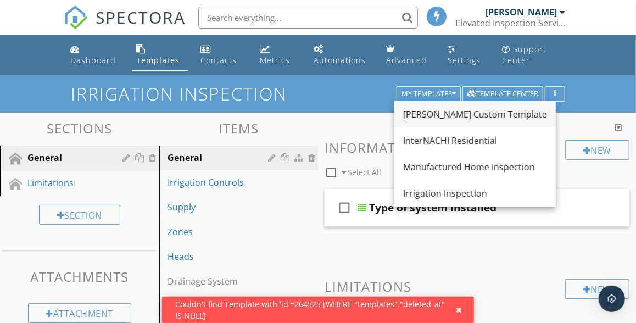
click at [422, 120] on div "[PERSON_NAME] Custom Template" at bounding box center [475, 114] width 144 height 13
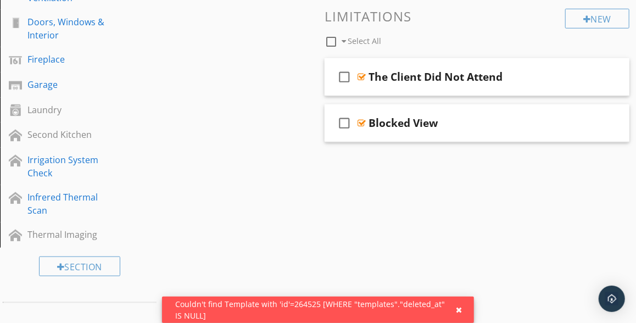
scroll to position [448, 0]
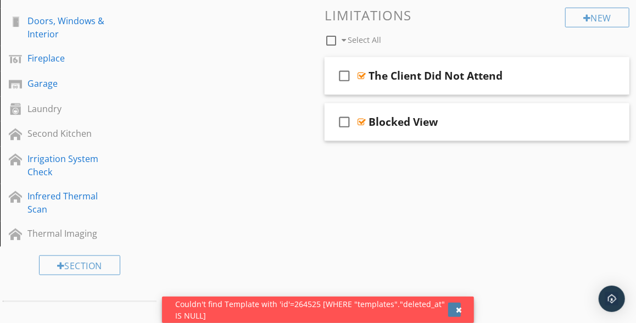
click at [458, 307] on div "button" at bounding box center [459, 310] width 6 height 8
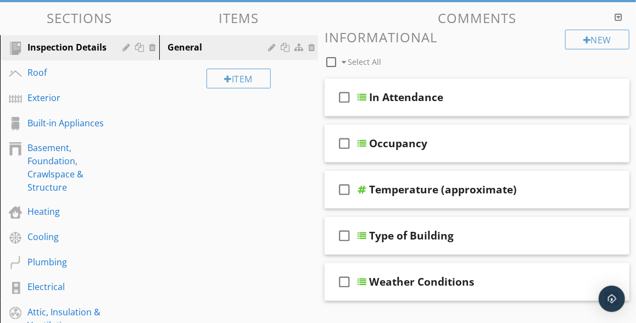
scroll to position [56, 0]
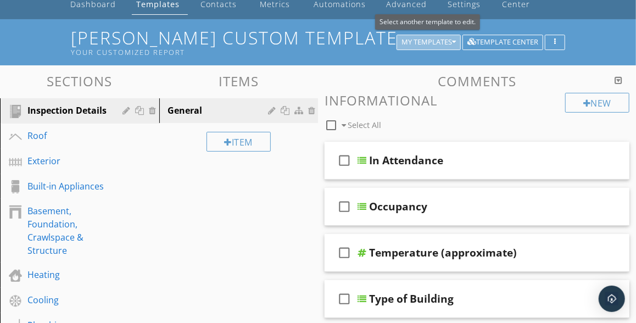
click at [431, 42] on div "My Templates" at bounding box center [429, 42] width 54 height 8
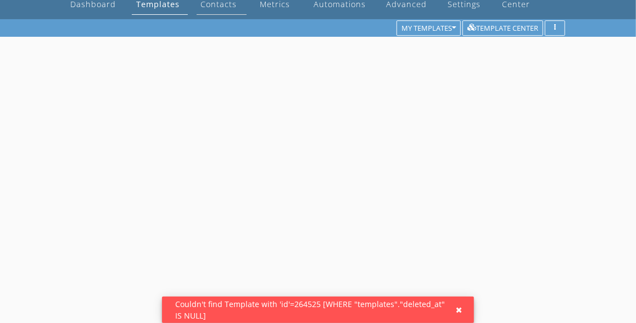
scroll to position [56, 0]
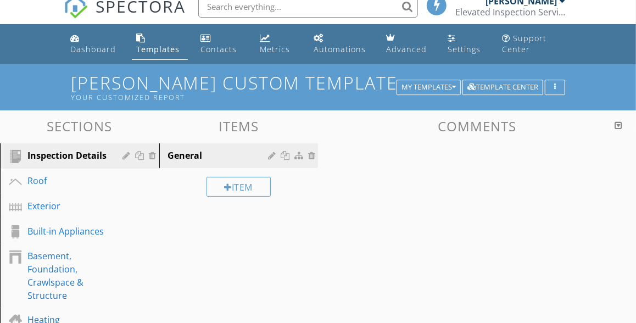
scroll to position [11, 0]
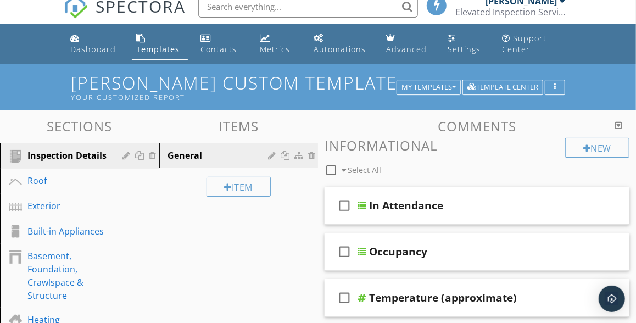
click at [153, 50] on div "Templates" at bounding box center [157, 49] width 43 height 10
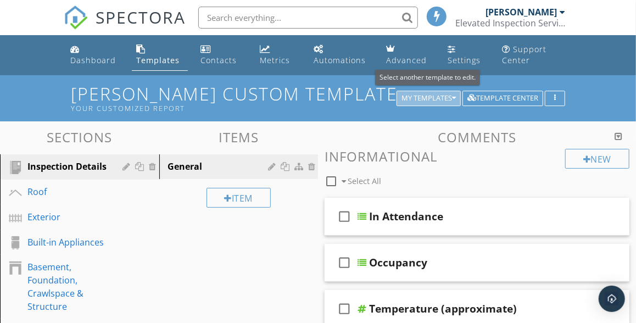
click at [454, 101] on icon "button" at bounding box center [454, 98] width 4 height 8
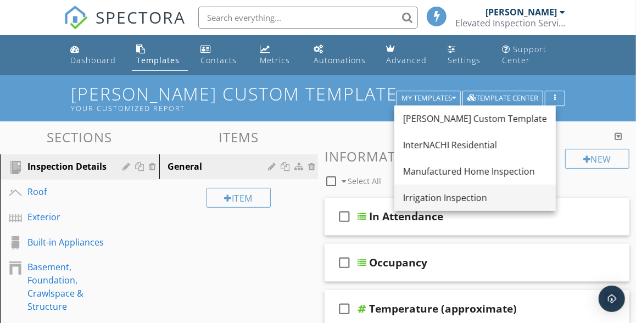
click at [442, 197] on div "Irrigation Inspection" at bounding box center [475, 197] width 144 height 13
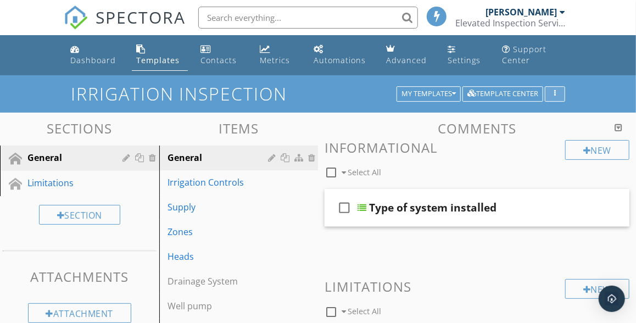
click at [556, 93] on div "button" at bounding box center [555, 94] width 10 height 8
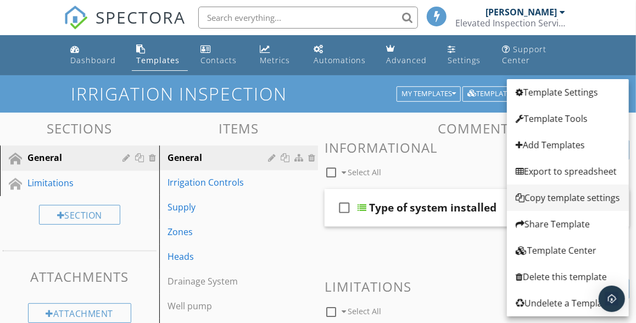
click at [551, 197] on div "Copy template settings" at bounding box center [568, 197] width 104 height 13
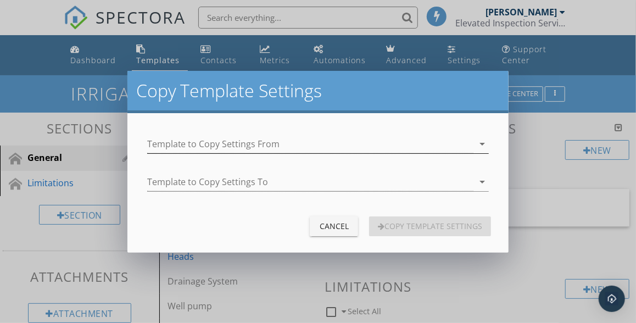
click at [484, 142] on icon "arrow_drop_down" at bounding box center [482, 143] width 13 height 13
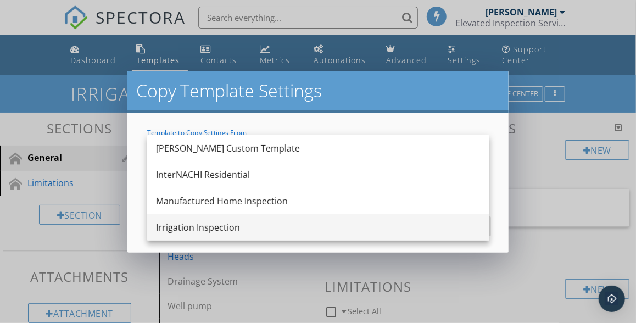
click at [225, 226] on div "Irrigation Inspection" at bounding box center [318, 227] width 325 height 13
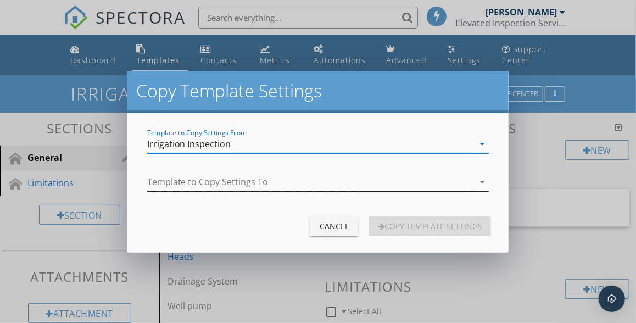
click at [483, 181] on icon "arrow_drop_down" at bounding box center [482, 181] width 13 height 13
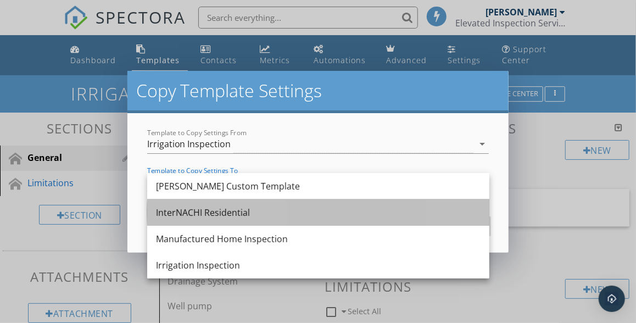
click at [227, 219] on div "InterNACHI Residential" at bounding box center [318, 212] width 325 height 13
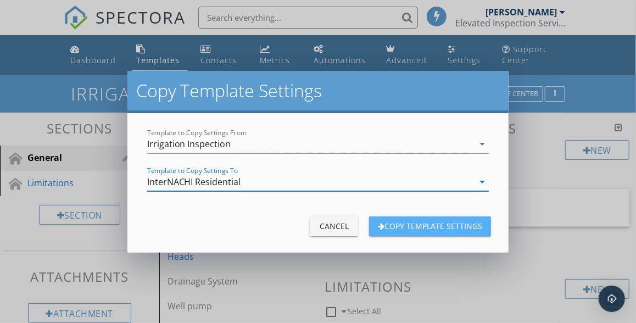
click at [391, 221] on div "Copy Template Settings" at bounding box center [430, 226] width 104 height 12
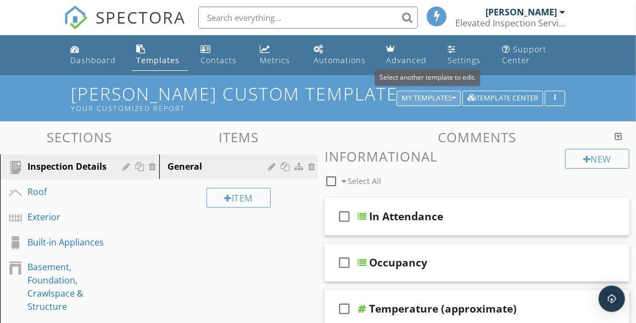
click at [425, 94] on div "My Templates" at bounding box center [429, 98] width 54 height 8
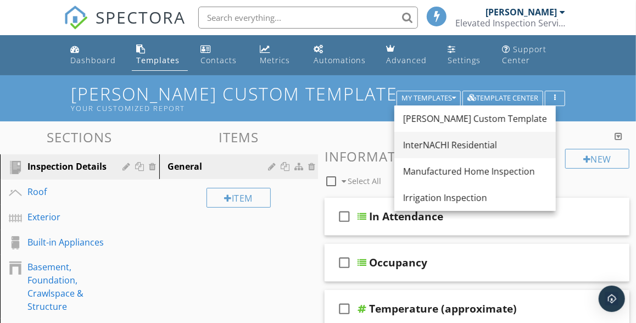
click at [432, 148] on div "InterNACHI Residential" at bounding box center [475, 144] width 144 height 13
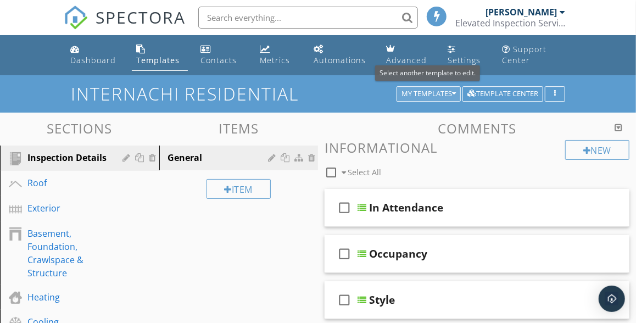
click at [413, 94] on div "My Templates" at bounding box center [429, 94] width 54 height 8
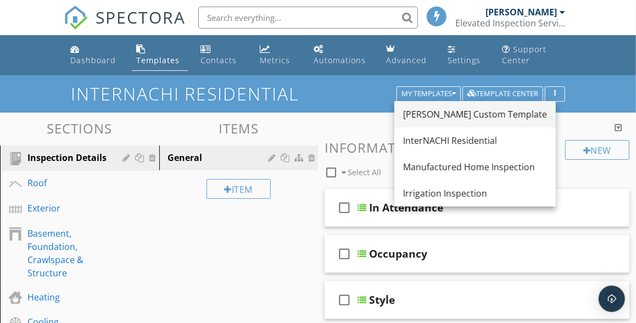
click at [417, 113] on div "[PERSON_NAME] Custom Template" at bounding box center [475, 114] width 144 height 13
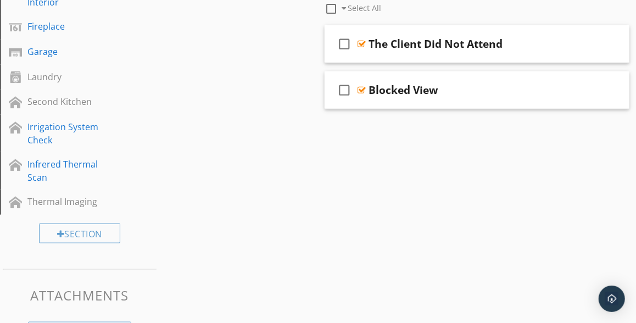
scroll to position [480, 0]
click at [73, 233] on div "Section" at bounding box center [79, 233] width 81 height 20
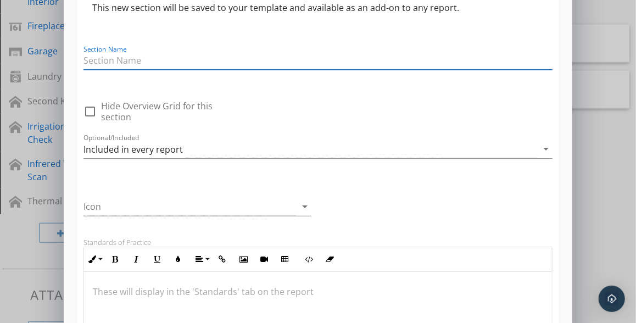
scroll to position [0, 0]
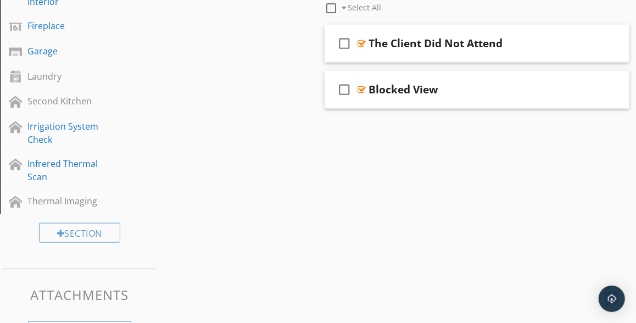
click at [587, 11] on div at bounding box center [318, 161] width 636 height 323
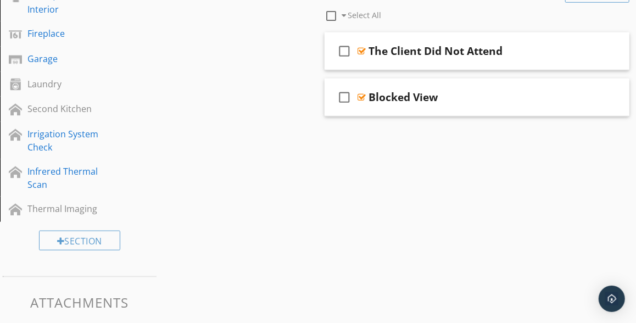
scroll to position [470, 0]
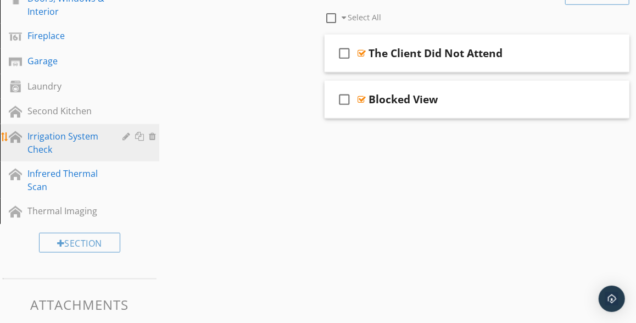
click at [69, 140] on div "Irrigation System Check" at bounding box center [67, 143] width 80 height 26
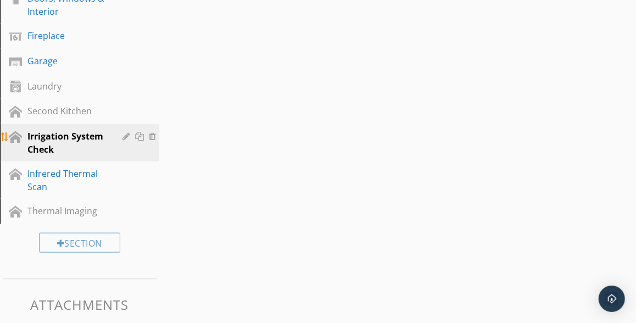
click at [141, 137] on div at bounding box center [142, 136] width 12 height 9
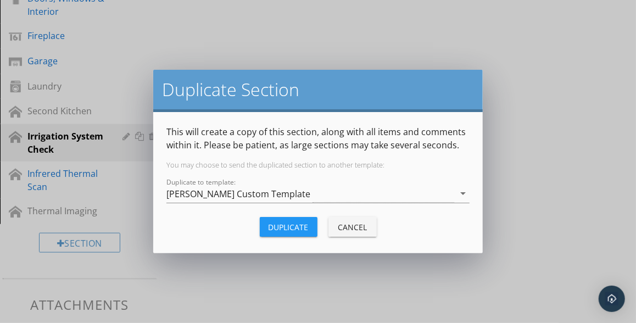
click at [356, 227] on div "Cancel" at bounding box center [352, 227] width 31 height 12
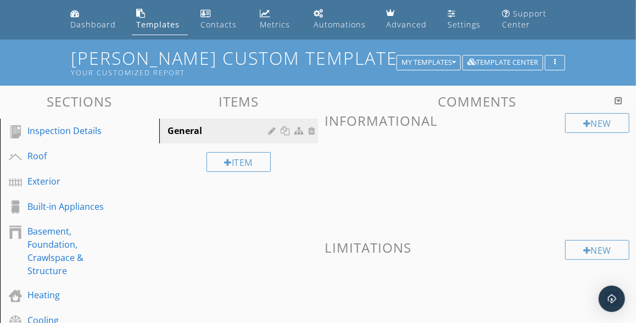
scroll to position [0, 0]
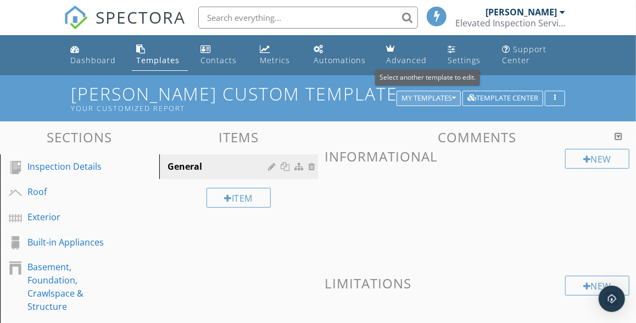
click at [434, 101] on div "My Templates" at bounding box center [429, 98] width 54 height 8
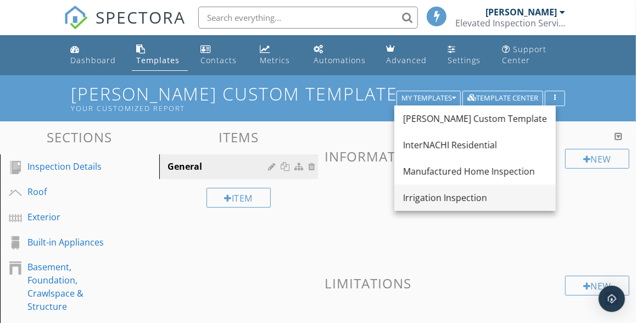
click at [425, 196] on div "Irrigation Inspection" at bounding box center [475, 197] width 144 height 13
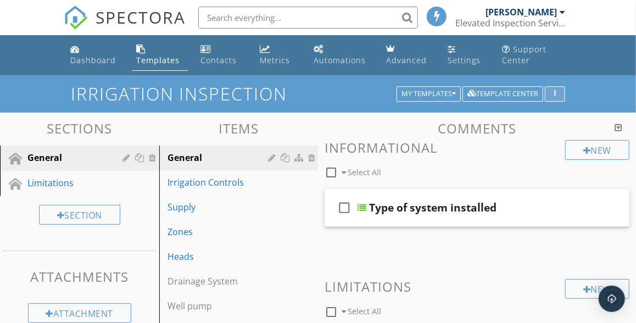
click at [558, 95] on div "button" at bounding box center [555, 94] width 10 height 8
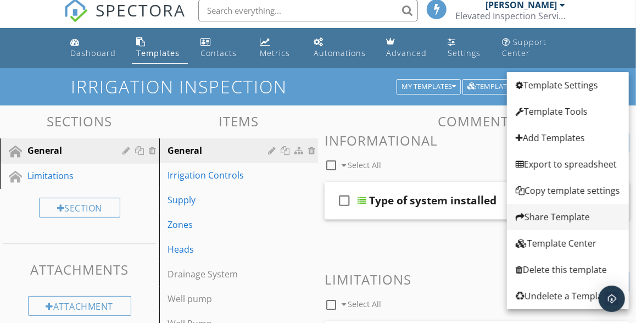
scroll to position [5, 0]
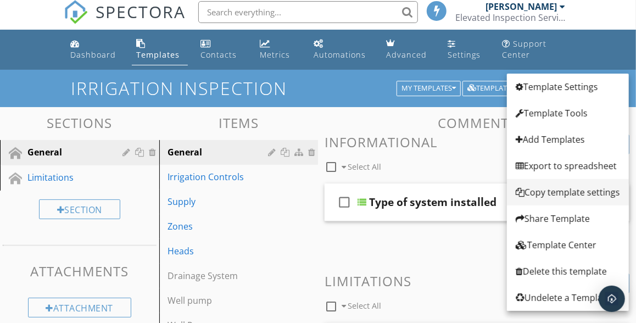
click at [547, 195] on div "Copy template settings" at bounding box center [568, 192] width 104 height 13
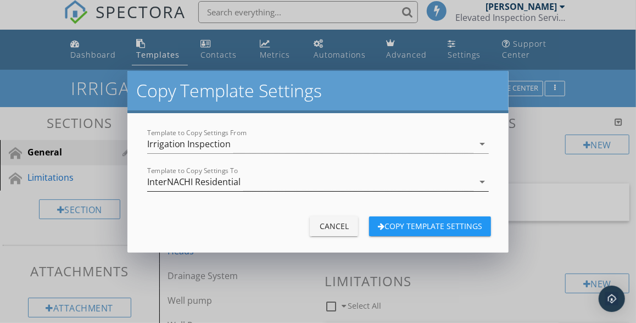
click at [483, 182] on icon "arrow_drop_down" at bounding box center [482, 181] width 13 height 13
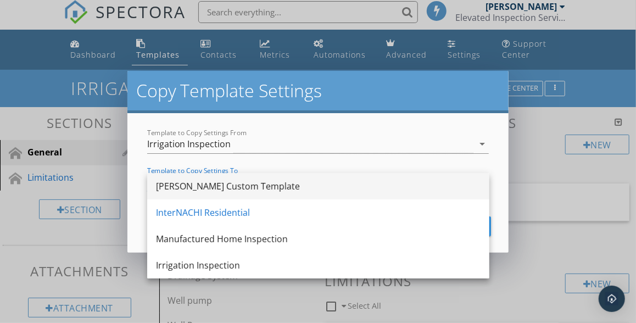
click at [237, 188] on div "[PERSON_NAME] Custom Template" at bounding box center [318, 186] width 325 height 13
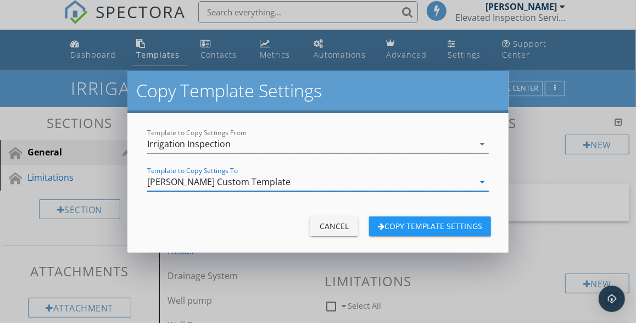
click at [409, 228] on div "Copy Template Settings" at bounding box center [430, 226] width 104 height 12
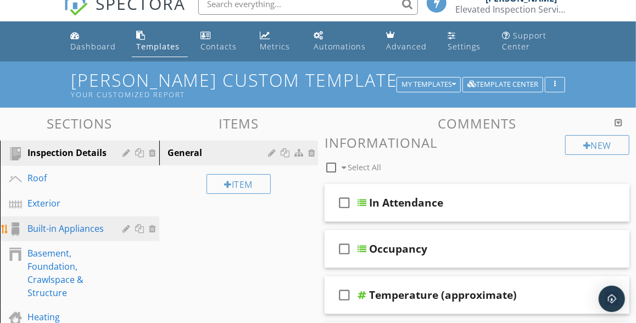
scroll to position [0, 0]
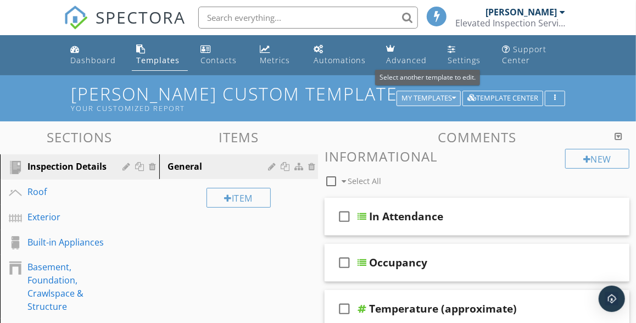
click at [454, 100] on icon "button" at bounding box center [454, 98] width 4 height 8
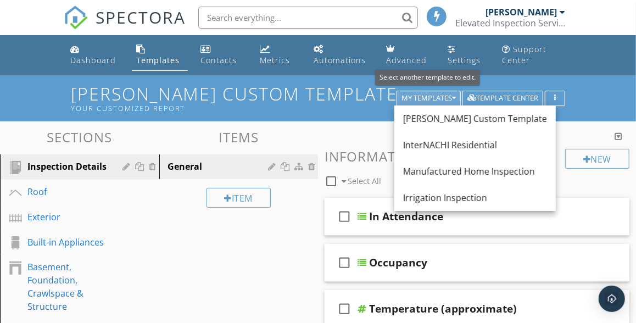
click at [454, 100] on icon "button" at bounding box center [454, 98] width 4 height 8
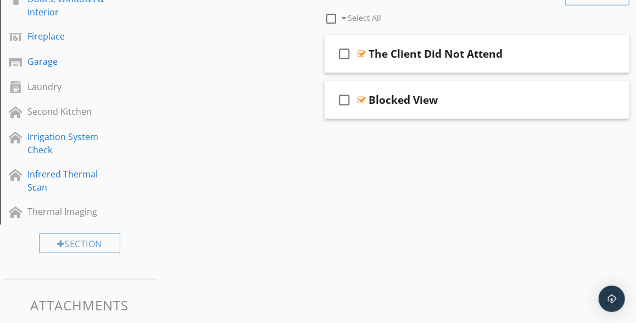
scroll to position [470, 0]
click at [79, 242] on div "Section" at bounding box center [79, 243] width 81 height 20
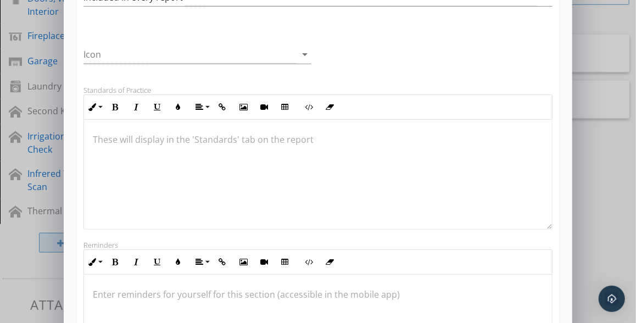
scroll to position [0, 0]
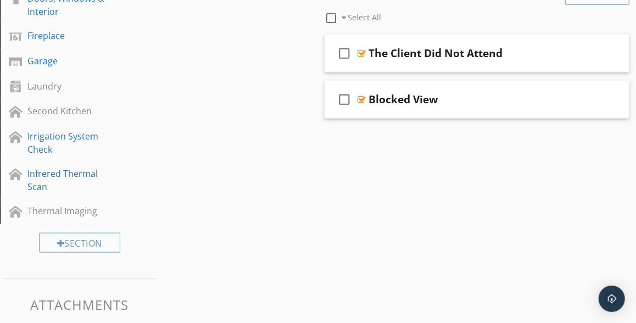
click at [577, 51] on div at bounding box center [318, 161] width 636 height 323
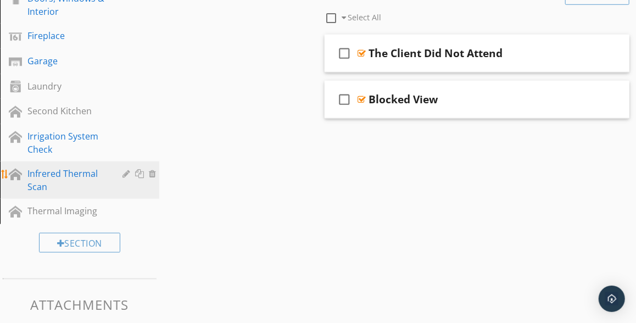
click at [73, 175] on div "Infrered Thermal Scan" at bounding box center [67, 180] width 80 height 26
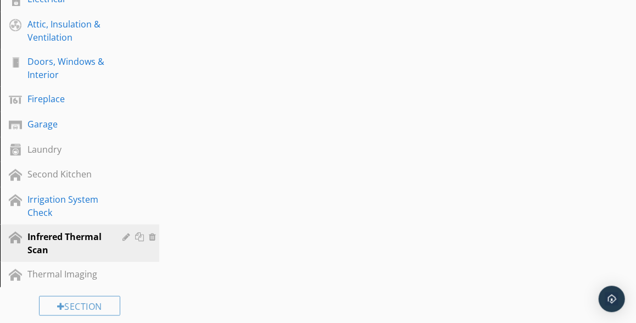
scroll to position [424, 0]
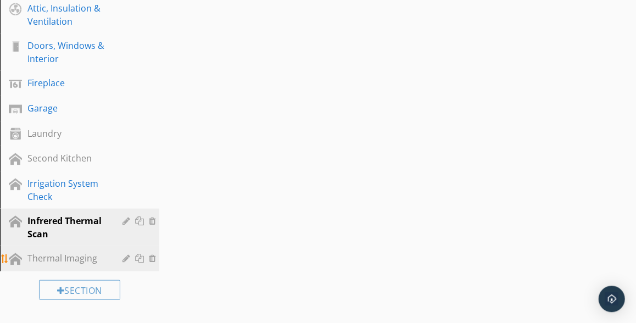
click at [56, 256] on div "Thermal Imaging" at bounding box center [67, 257] width 80 height 13
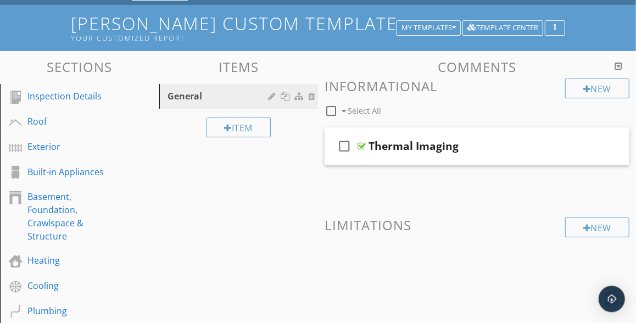
scroll to position [69, 0]
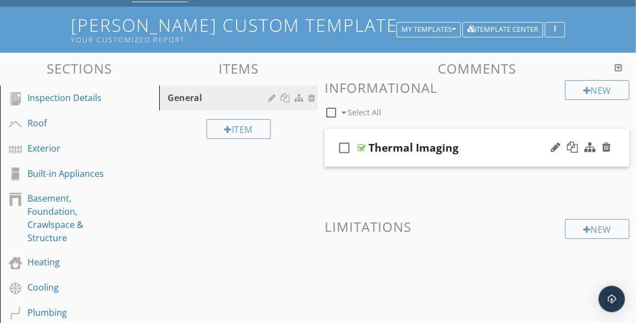
click at [392, 145] on div "Thermal Imaging" at bounding box center [414, 147] width 90 height 13
click at [321, 176] on div "Comments New Informational check_box_outline_blank Select All check_box_outline…" at bounding box center [477, 197] width 318 height 272
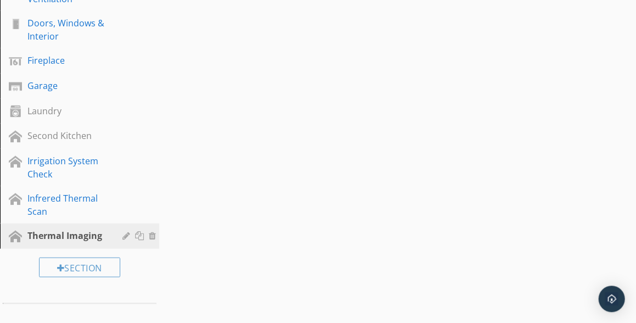
scroll to position [519, 0]
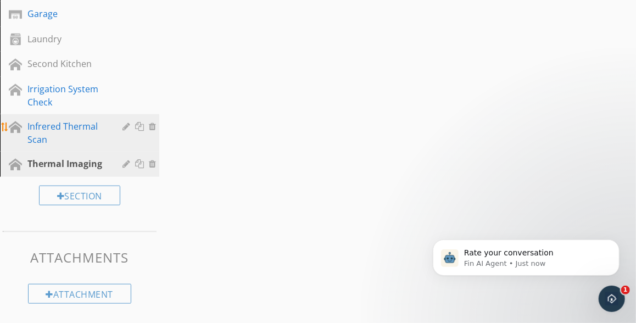
click at [74, 125] on div "Infrered Thermal Scan" at bounding box center [67, 133] width 80 height 26
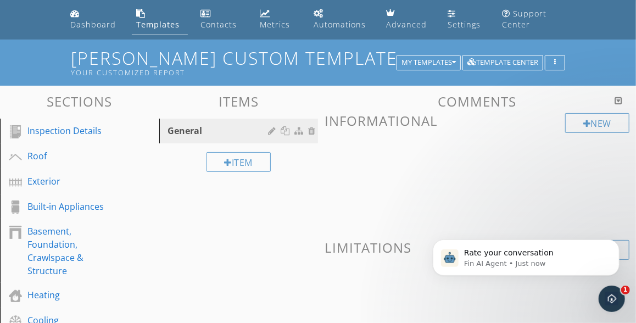
scroll to position [0, 0]
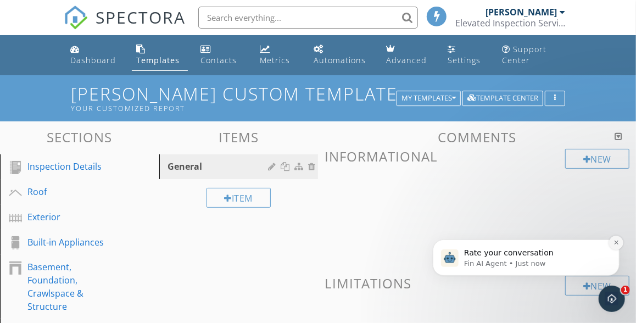
click at [618, 242] on icon "Dismiss notification" at bounding box center [616, 242] width 6 height 6
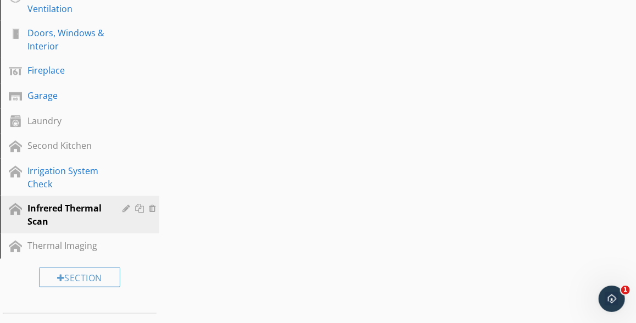
scroll to position [438, 0]
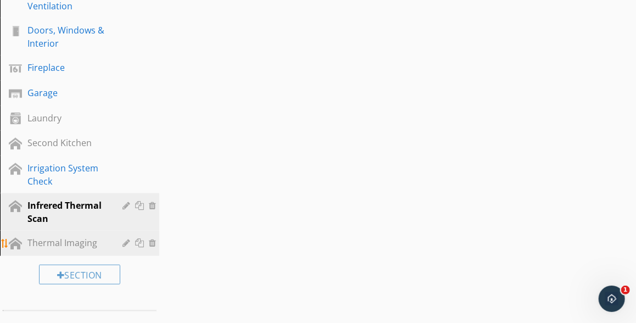
click at [92, 244] on div "Thermal Imaging" at bounding box center [67, 242] width 80 height 13
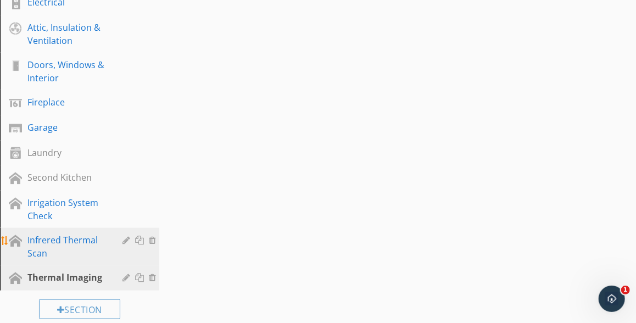
scroll to position [405, 0]
click at [153, 240] on div at bounding box center [154, 239] width 10 height 9
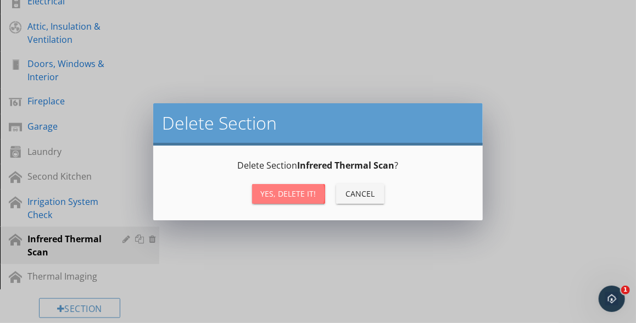
click at [279, 193] on div "Yes, Delete it!" at bounding box center [288, 194] width 55 height 12
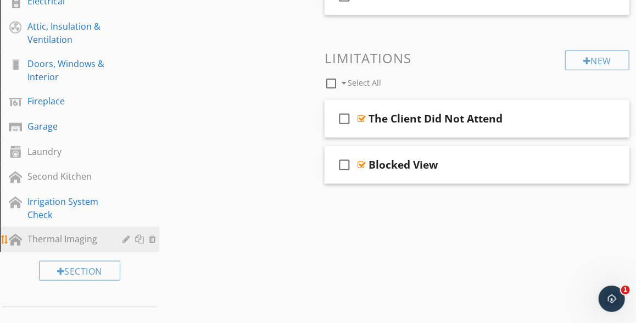
click at [126, 243] on div at bounding box center [128, 239] width 10 height 9
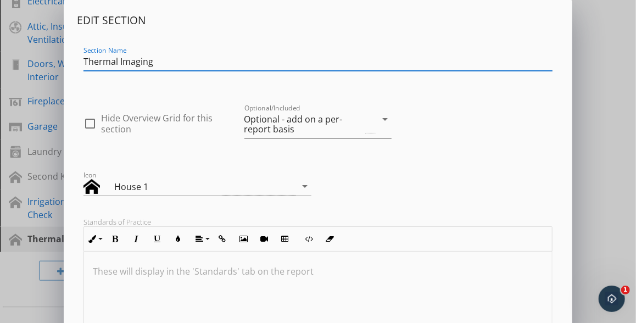
click at [385, 119] on icon "arrow_drop_down" at bounding box center [384, 119] width 13 height 13
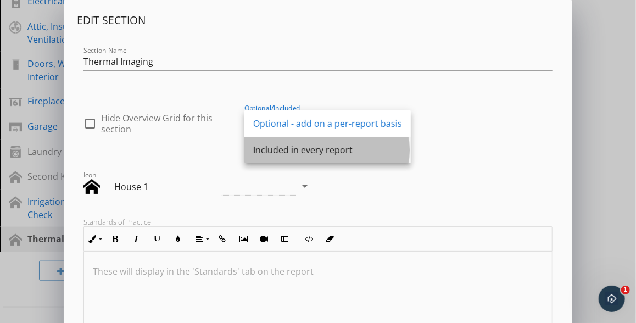
click at [342, 152] on div "Included in every report" at bounding box center [327, 149] width 149 height 13
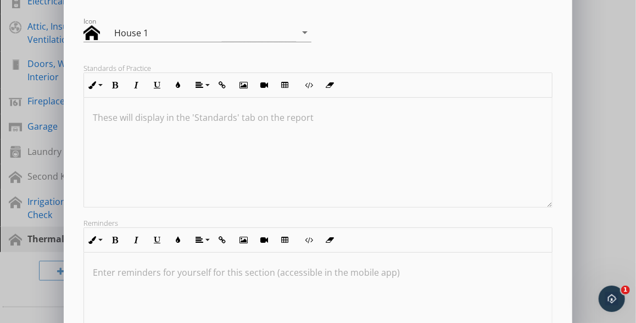
scroll to position [258, 0]
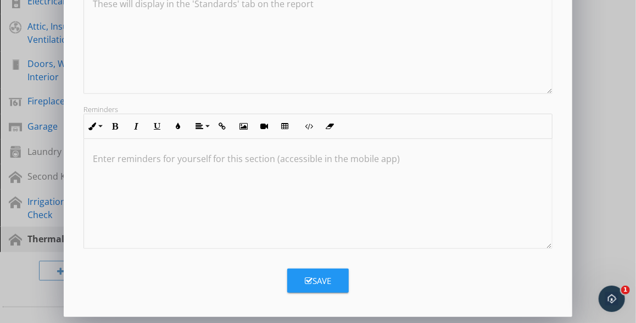
click at [323, 279] on div "Save" at bounding box center [318, 281] width 26 height 13
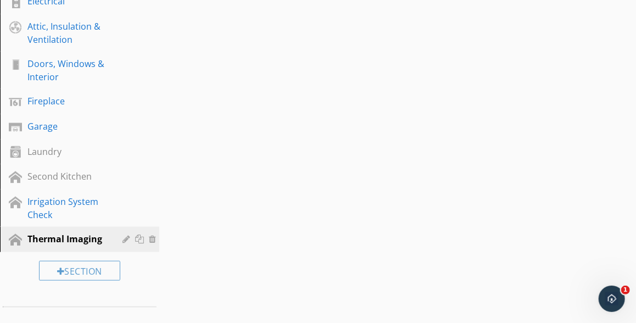
scroll to position [398, 0]
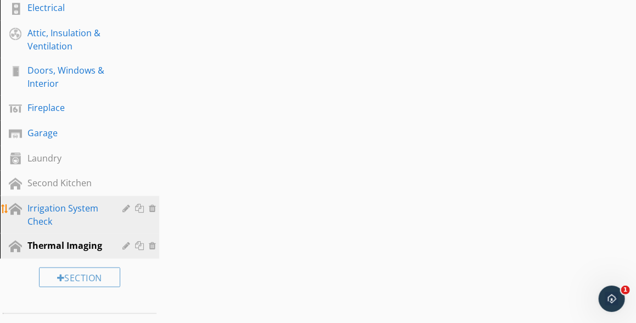
click at [76, 211] on div "Irrigation System Check" at bounding box center [67, 215] width 80 height 26
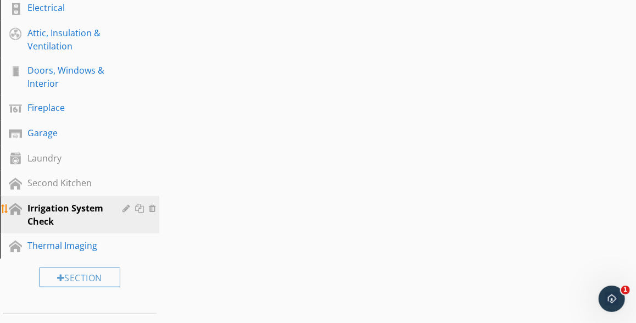
click at [129, 210] on div at bounding box center [128, 208] width 10 height 9
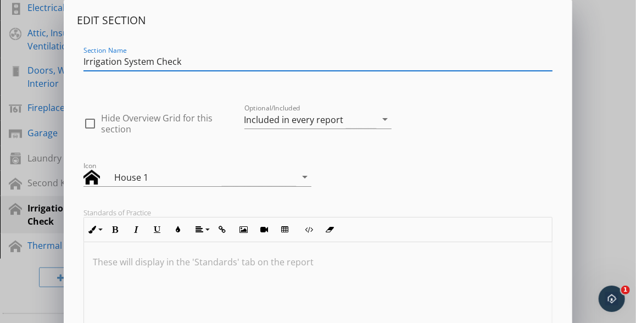
click at [595, 155] on div "Edit Section Section Name Irrigation System Check check_box_outline_blank Hide …" at bounding box center [318, 291] width 636 height 582
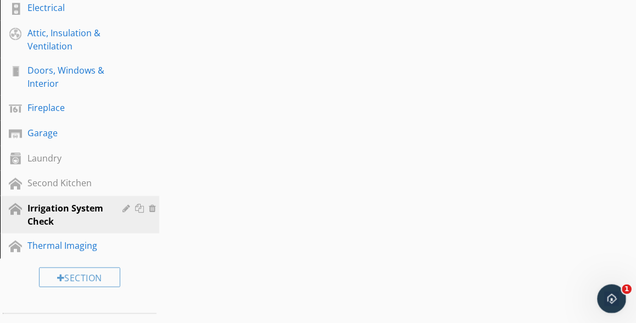
click at [608, 298] on icon "Open Intercom Messenger" at bounding box center [610, 297] width 18 height 18
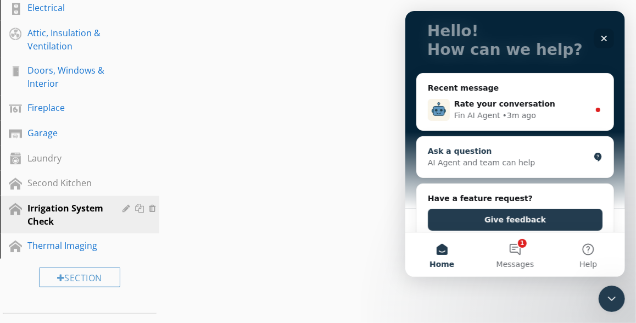
scroll to position [68, 0]
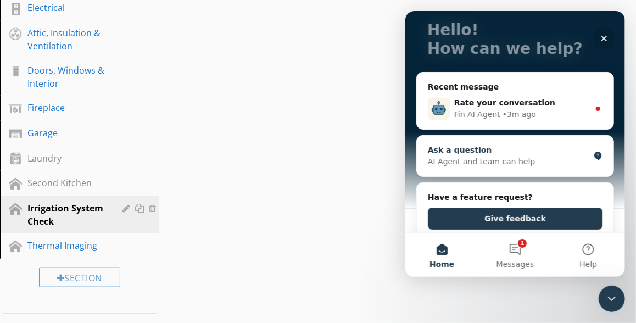
click at [478, 156] on div "AI Agent and team can help" at bounding box center [507, 162] width 161 height 12
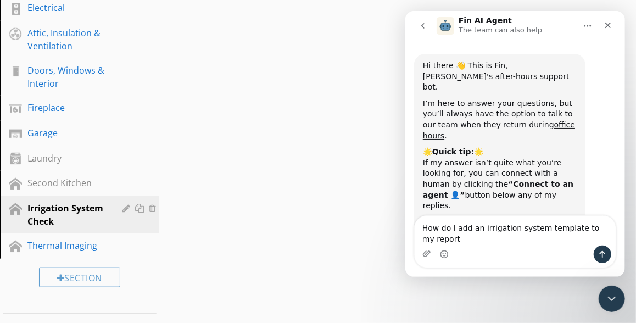
type textarea "How do I add an irrigation system template to my report?"
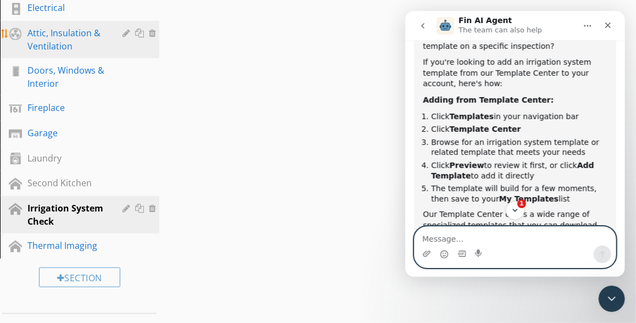
scroll to position [0, 0]
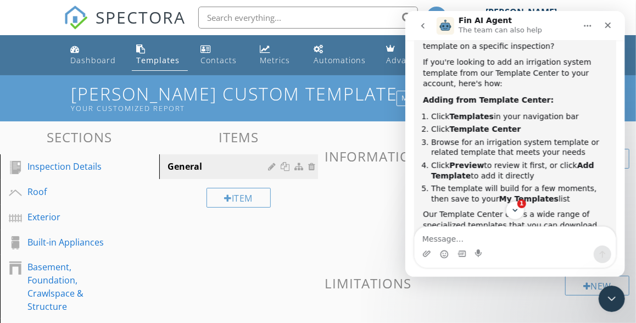
click at [153, 64] on div "Templates" at bounding box center [157, 60] width 43 height 10
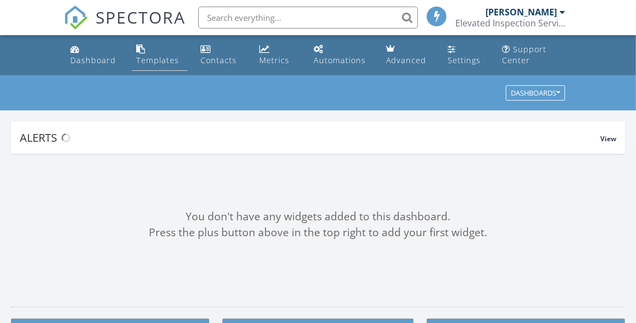
click at [163, 62] on div "Templates" at bounding box center [157, 60] width 43 height 10
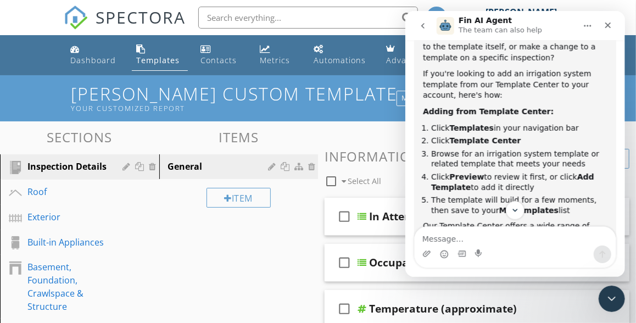
scroll to position [344, 0]
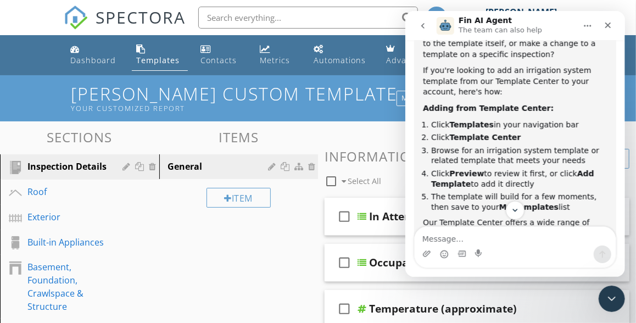
click at [159, 62] on div "Templates" at bounding box center [157, 60] width 43 height 10
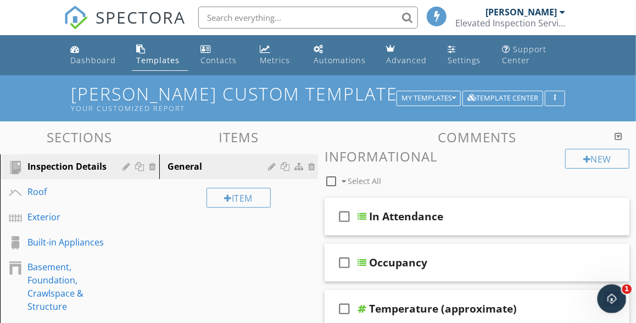
click at [606, 292] on icon "Open Intercom Messenger" at bounding box center [610, 297] width 18 height 18
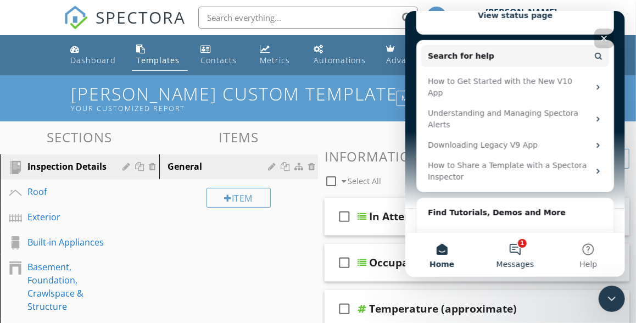
click at [520, 253] on button "1 Messages" at bounding box center [514, 255] width 73 height 44
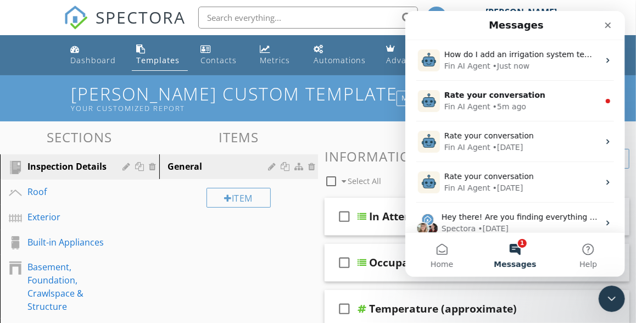
scroll to position [363, 0]
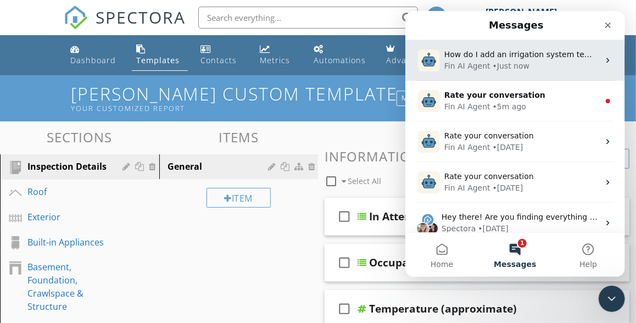
click at [504, 66] on div "• Just now" at bounding box center [510, 66] width 37 height 12
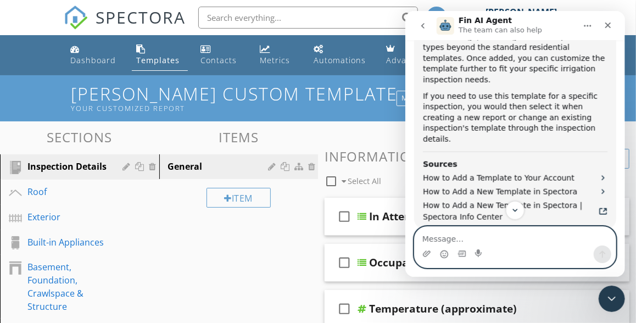
scroll to position [552, 0]
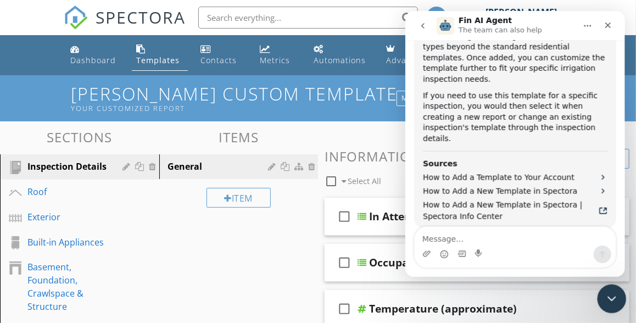
click at [613, 294] on icon "Close Intercom Messenger" at bounding box center [610, 297] width 13 height 13
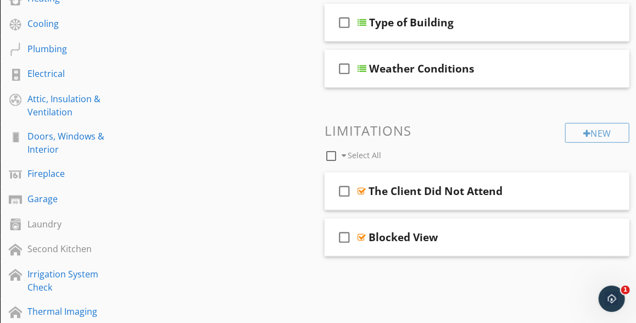
scroll to position [340, 0]
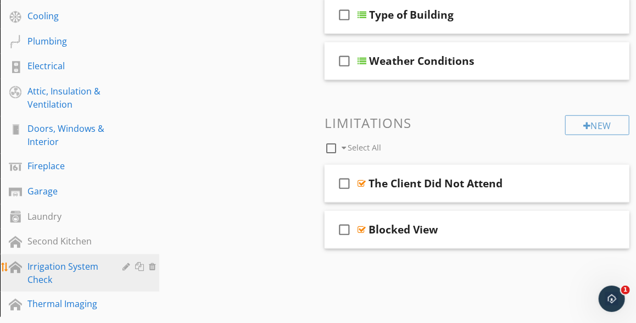
click at [57, 270] on div "Irrigation System Check" at bounding box center [67, 273] width 80 height 26
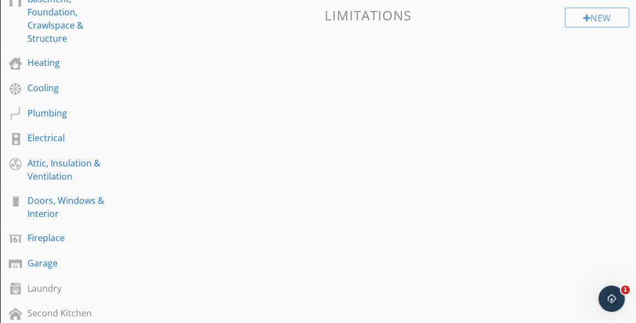
scroll to position [43, 0]
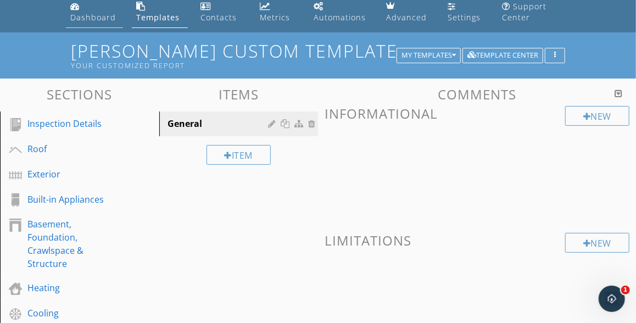
click at [101, 16] on div "Dashboard" at bounding box center [93, 17] width 46 height 10
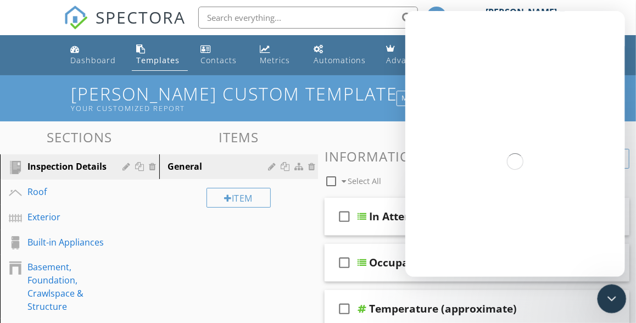
click at [608, 296] on icon "Close Intercom Messenger" at bounding box center [610, 297] width 8 height 4
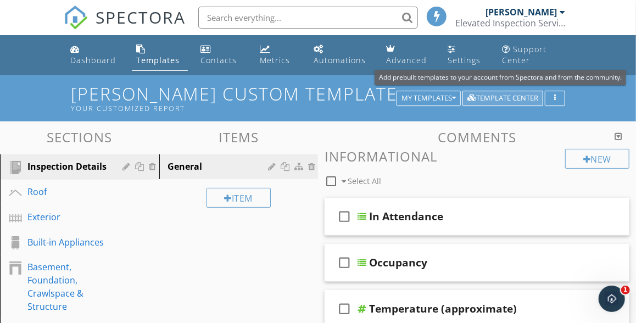
click at [489, 96] on div "Template Center" at bounding box center [502, 98] width 71 height 8
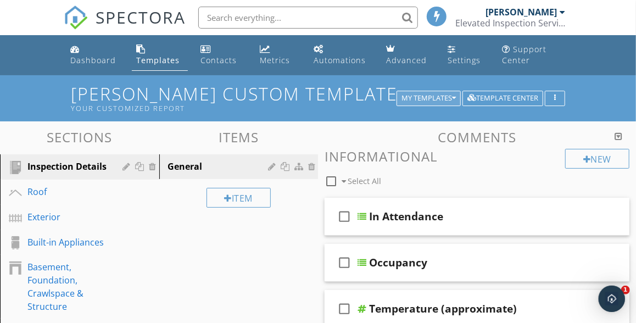
click at [441, 99] on div "My Templates" at bounding box center [429, 98] width 54 height 8
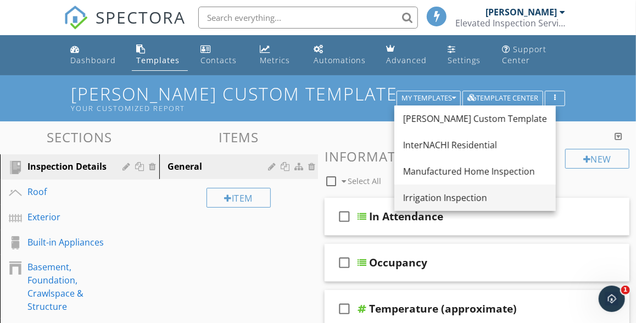
click at [433, 197] on div "Irrigation Inspection" at bounding box center [475, 197] width 144 height 13
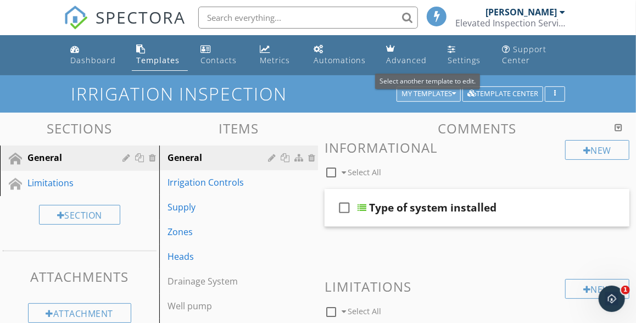
click at [434, 98] on div "My Templates" at bounding box center [429, 94] width 54 height 8
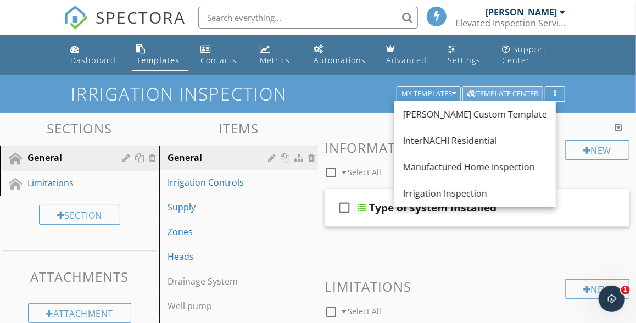
click at [491, 95] on div "Template Center" at bounding box center [502, 94] width 71 height 8
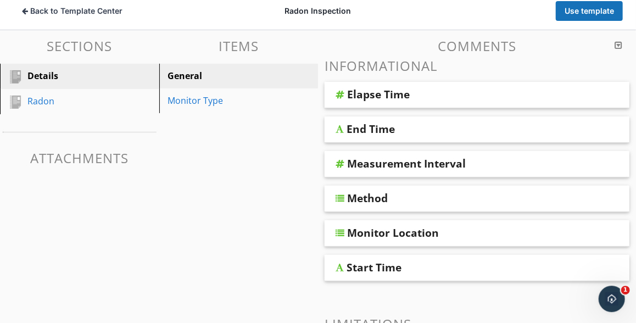
scroll to position [112, 0]
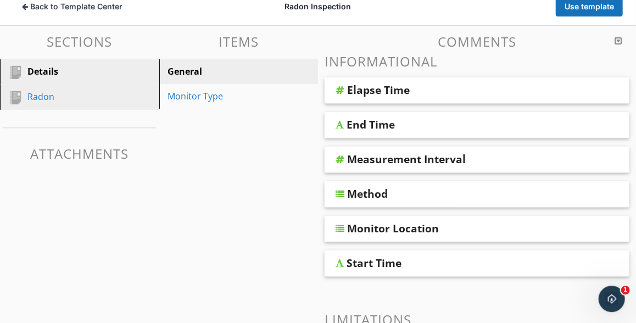
click at [37, 97] on div "Radon" at bounding box center [67, 96] width 80 height 13
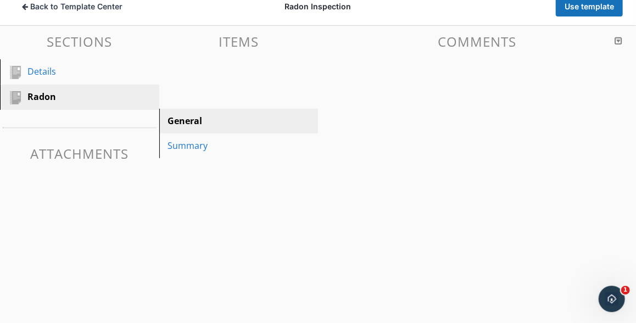
scroll to position [81, 0]
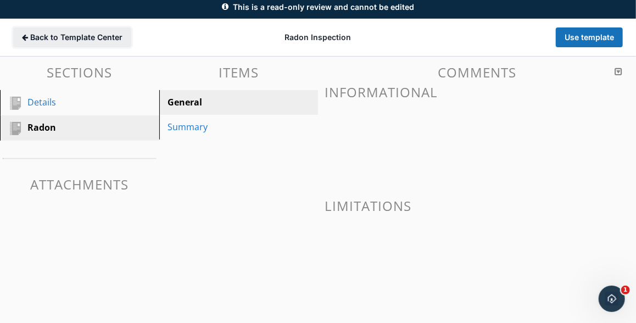
click at [24, 37] on icon at bounding box center [25, 37] width 6 height 7
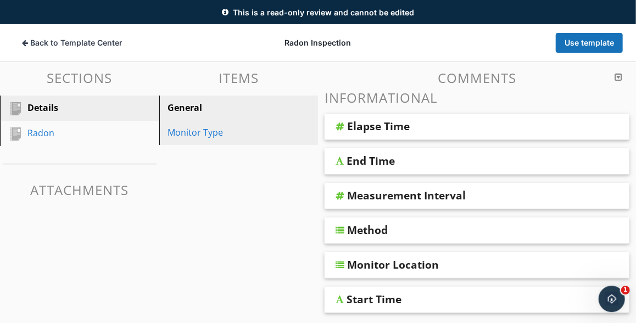
click at [198, 132] on div "Monitor Type" at bounding box center [220, 132] width 104 height 13
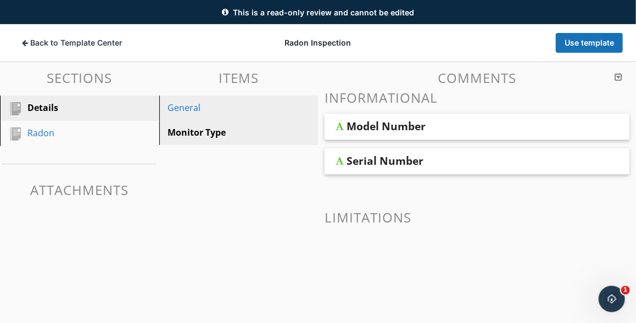
click at [180, 113] on div "General" at bounding box center [220, 107] width 104 height 13
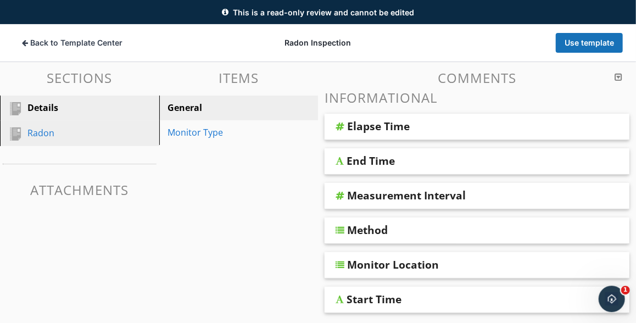
click at [44, 133] on div "Radon" at bounding box center [67, 132] width 80 height 13
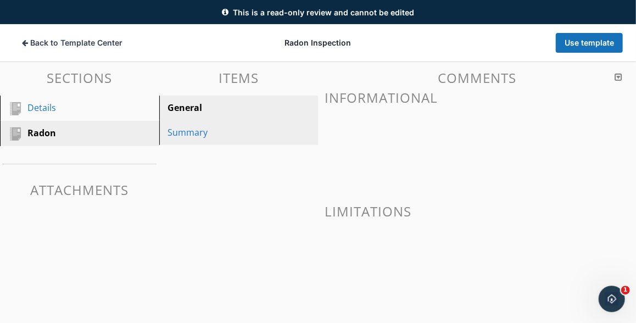
click at [192, 130] on div "Summary" at bounding box center [220, 132] width 104 height 13
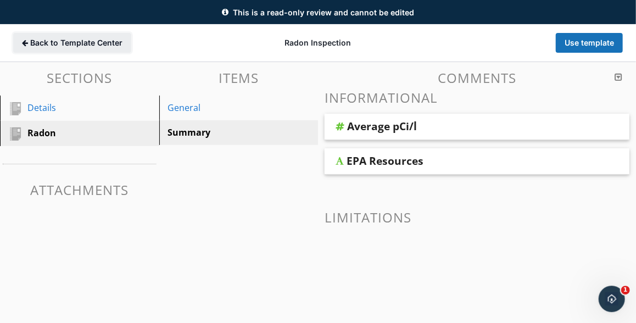
click at [87, 43] on span "Back to Template Center" at bounding box center [76, 42] width 92 height 11
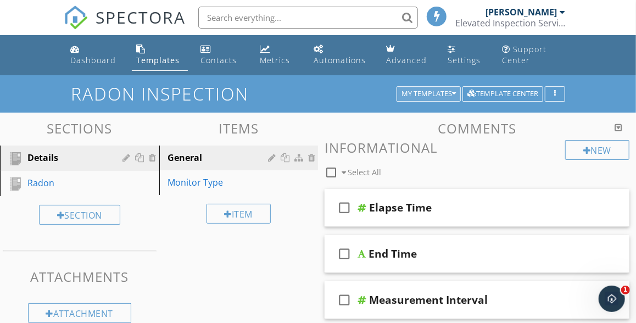
click at [428, 92] on div "My Templates" at bounding box center [429, 94] width 54 height 8
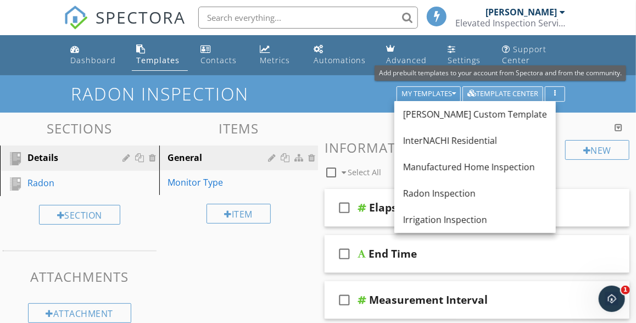
click at [484, 95] on div "Template Center" at bounding box center [502, 94] width 71 height 8
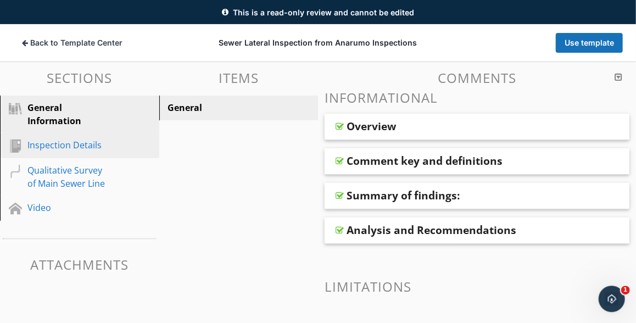
click at [81, 150] on div "Inspection Details" at bounding box center [67, 144] width 80 height 13
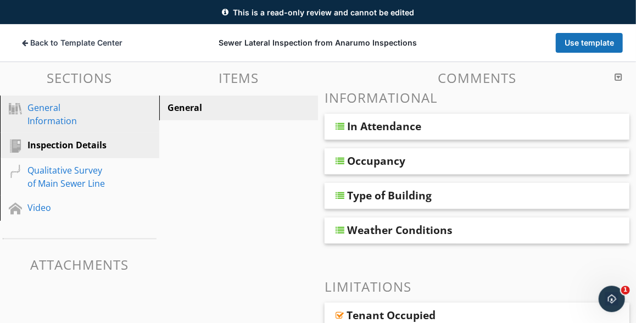
click at [64, 118] on div "General Information" at bounding box center [67, 114] width 80 height 26
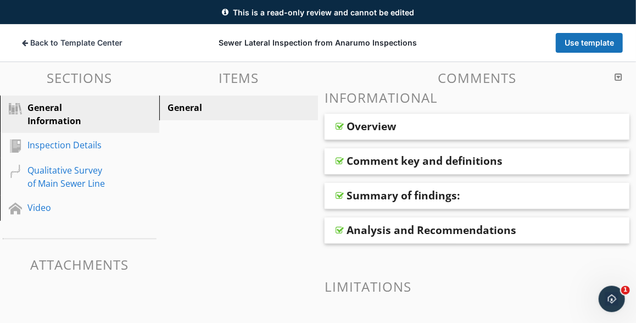
click at [386, 128] on div "Overview" at bounding box center [371, 126] width 49 height 13
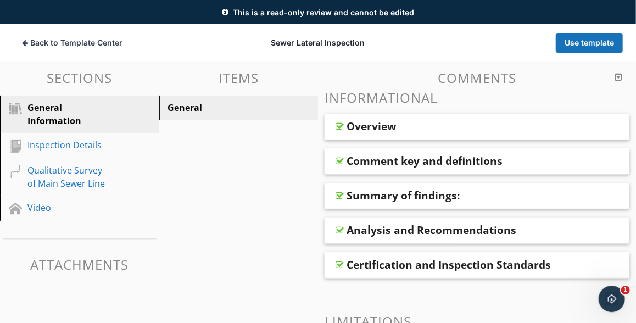
click at [367, 130] on div "Overview" at bounding box center [371, 126] width 49 height 13
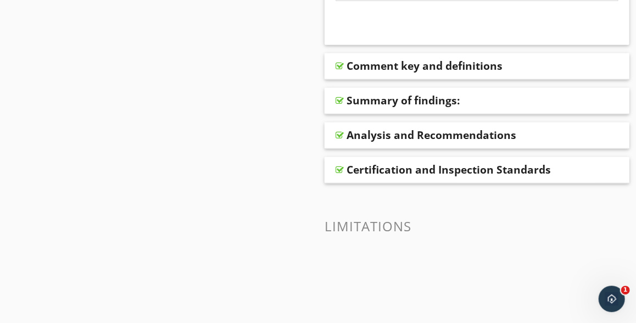
scroll to position [426, 0]
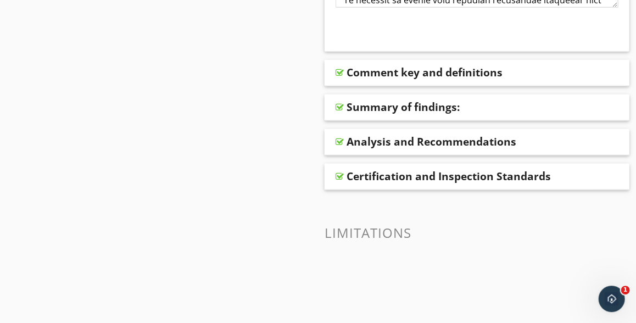
click at [371, 76] on div "Comment key and definitions" at bounding box center [425, 71] width 156 height 13
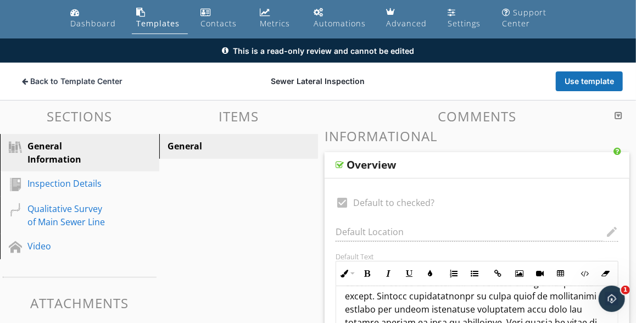
scroll to position [0, 0]
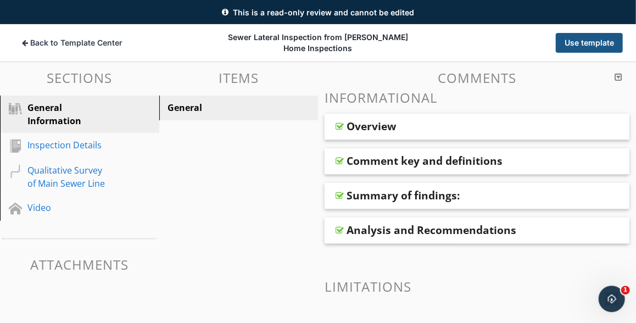
click at [582, 45] on button "Use template" at bounding box center [589, 43] width 67 height 20
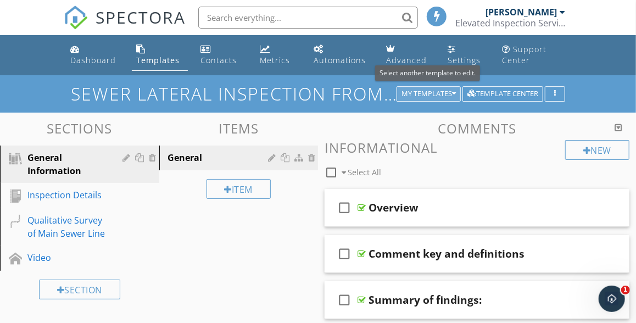
click at [422, 91] on div "My Templates" at bounding box center [429, 94] width 54 height 8
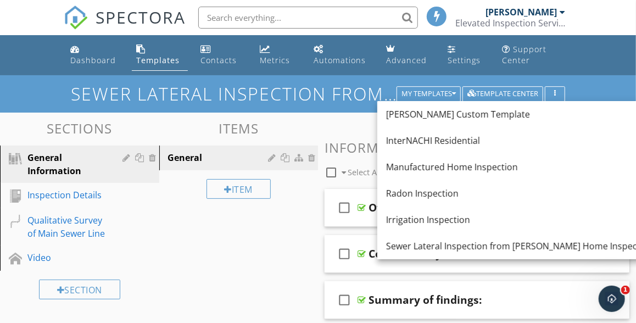
click at [254, 258] on div "Sections General Information Inspection Details Qualitative Survey of Main Sewe…" at bounding box center [318, 314] width 636 height 402
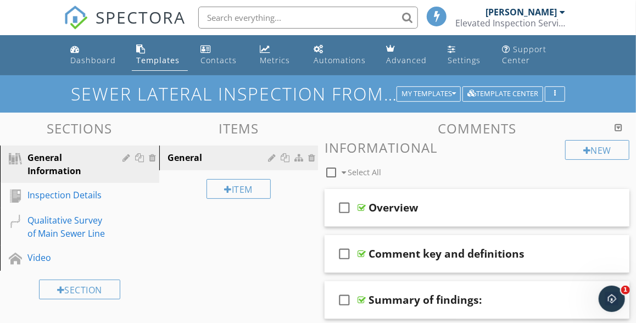
click at [387, 97] on h1 "Sewer Lateral Inspection from Kelleher Home Inspections" at bounding box center [318, 93] width 495 height 19
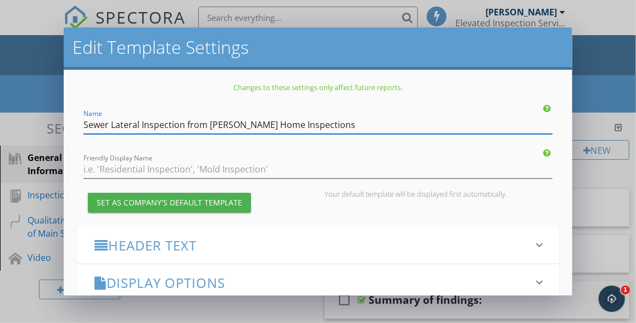
drag, startPoint x: 185, startPoint y: 125, endPoint x: 323, endPoint y: 122, distance: 138.4
click at [323, 122] on input "Sewer Lateral Inspection from Kelleher Home Inspections" at bounding box center [317, 125] width 469 height 18
type input "Sewer Lateral Inspection"
click at [300, 216] on div "Set as Company's Default Template" at bounding box center [197, 203] width 241 height 26
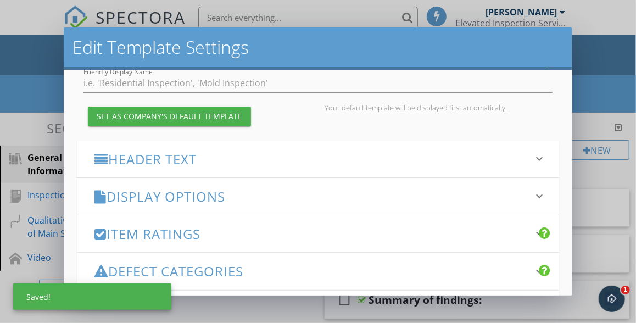
scroll to position [87, 0]
click at [160, 154] on h3 "Header Text" at bounding box center [311, 158] width 434 height 15
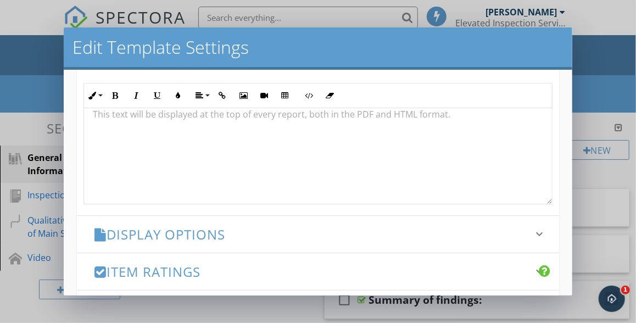
scroll to position [0, 0]
click at [161, 232] on h3 "Display Options" at bounding box center [311, 234] width 434 height 15
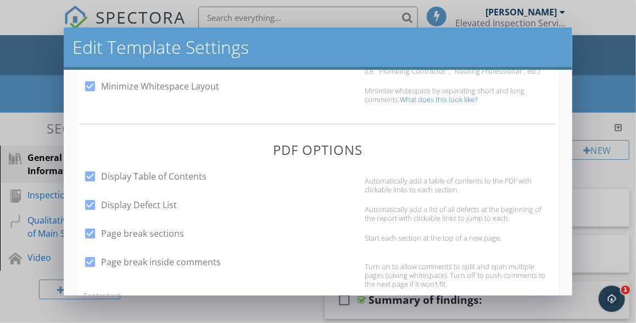
scroll to position [446, 0]
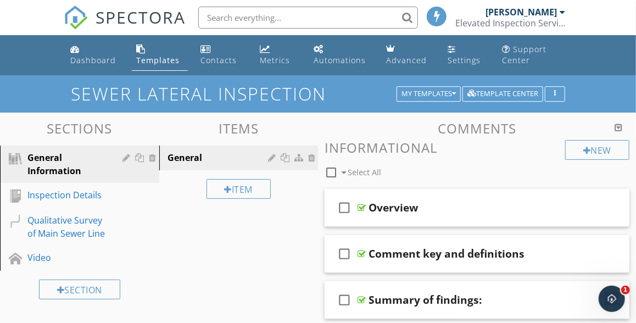
click at [48, 90] on div at bounding box center [318, 161] width 636 height 323
click at [439, 93] on div "My Templates" at bounding box center [429, 94] width 54 height 8
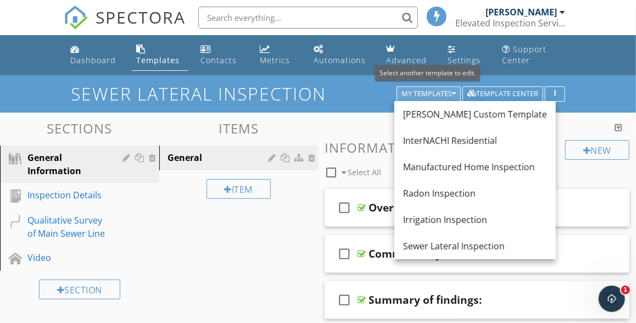
click at [439, 93] on div "My Templates" at bounding box center [429, 94] width 54 height 8
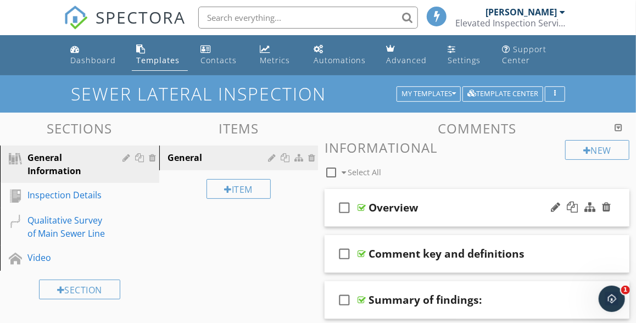
click at [393, 204] on div "Overview" at bounding box center [393, 207] width 49 height 13
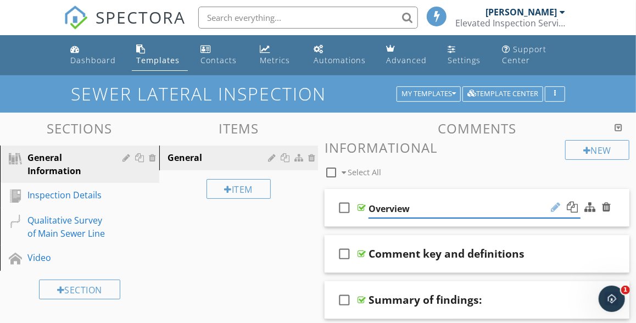
click at [555, 213] on div at bounding box center [555, 207] width 9 height 11
click at [557, 208] on div at bounding box center [555, 207] width 9 height 11
click at [526, 169] on div "check_box_outline_blank Select All" at bounding box center [445, 169] width 241 height 21
click at [556, 210] on div at bounding box center [555, 207] width 9 height 11
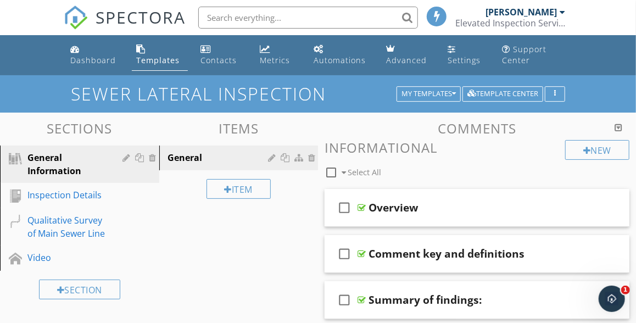
click at [290, 234] on div "Sections General Information Inspection Details Qualitative Survey of Main Sewe…" at bounding box center [318, 314] width 636 height 402
click at [193, 160] on div "General" at bounding box center [220, 157] width 104 height 13
click at [273, 157] on div at bounding box center [273, 157] width 10 height 9
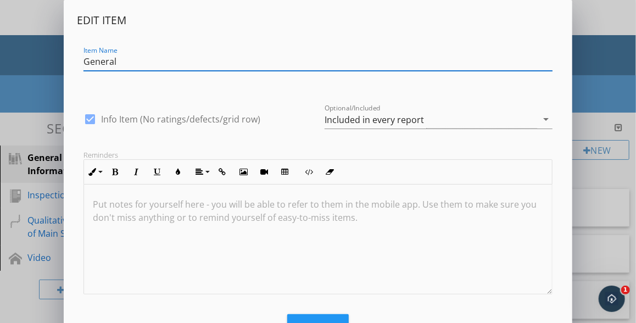
scroll to position [46, 0]
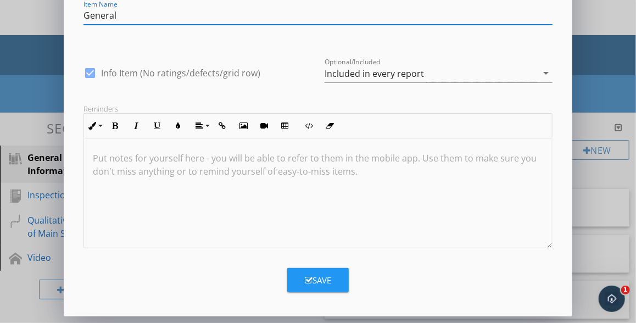
click at [32, 105] on div "Edit Item Item Name General check_box Info Item (No ratings/defects/grid row) O…" at bounding box center [318, 138] width 636 height 369
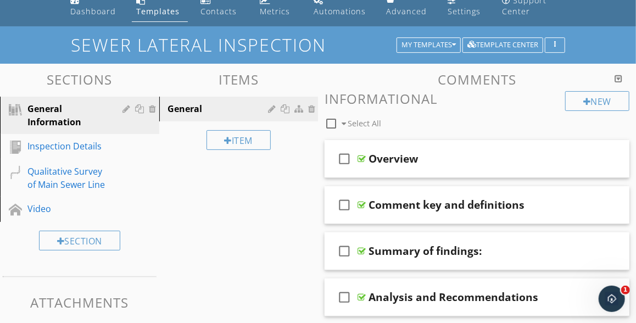
scroll to position [99, 0]
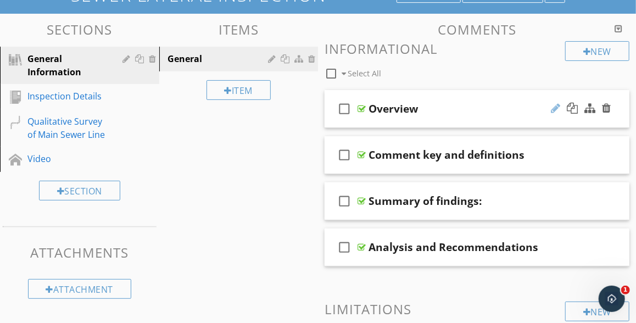
click at [554, 107] on div at bounding box center [555, 108] width 9 height 11
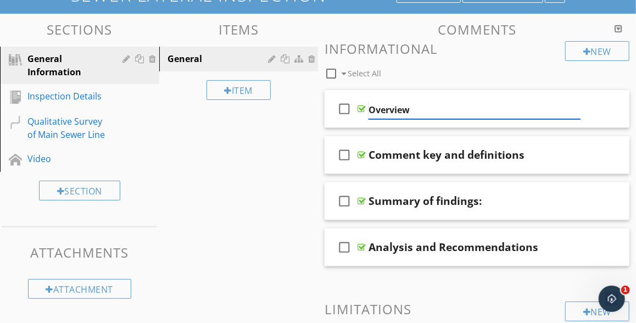
scroll to position [124, 0]
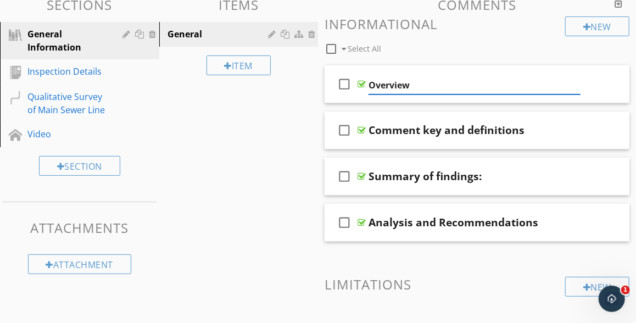
click at [298, 142] on div "Sections General Information Inspection Details Qualitative Survey of Main Sewe…" at bounding box center [318, 190] width 636 height 402
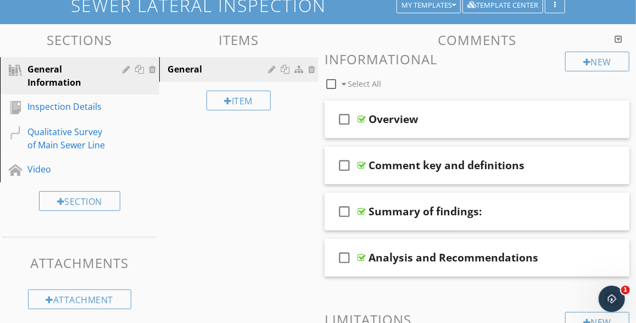
scroll to position [0, 0]
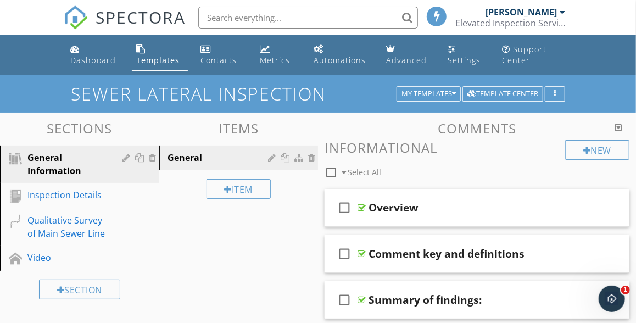
click at [620, 127] on div at bounding box center [619, 127] width 8 height 9
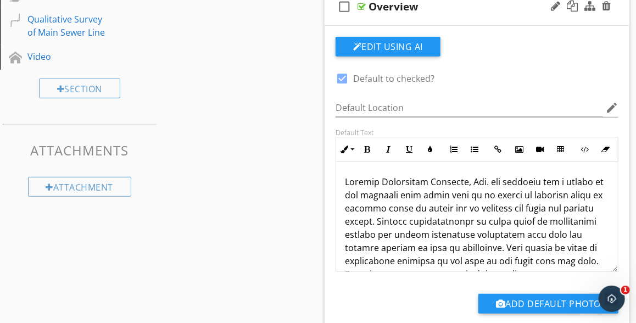
scroll to position [210, 0]
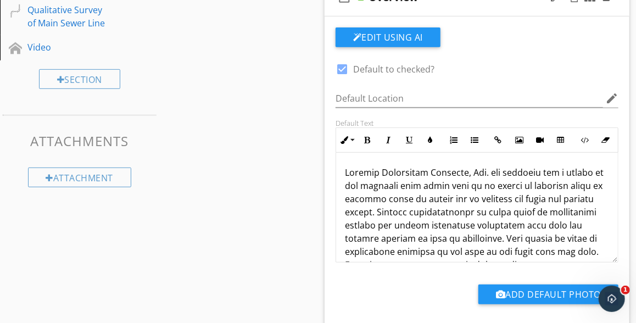
click at [480, 174] on p at bounding box center [477, 291] width 264 height 250
drag, startPoint x: 480, startPoint y: 174, endPoint x: 345, endPoint y: 172, distance: 135.1
click at [345, 172] on p at bounding box center [477, 291] width 264 height 250
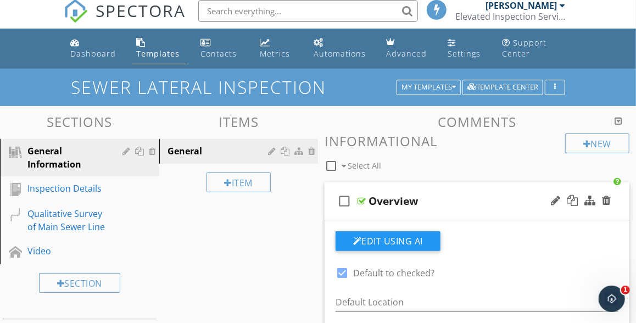
scroll to position [99, 0]
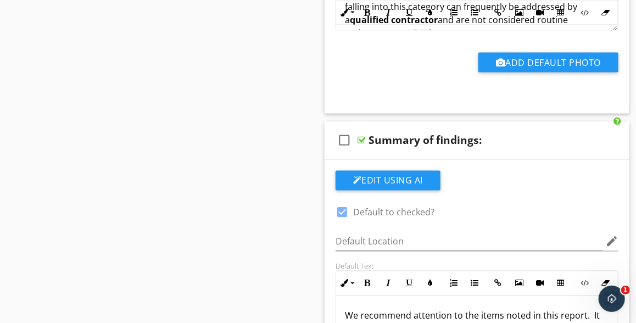
scroll to position [819, 0]
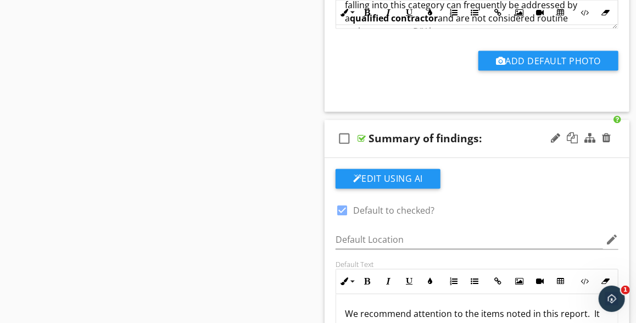
click at [391, 138] on div "Summary of findings:" at bounding box center [425, 138] width 113 height 13
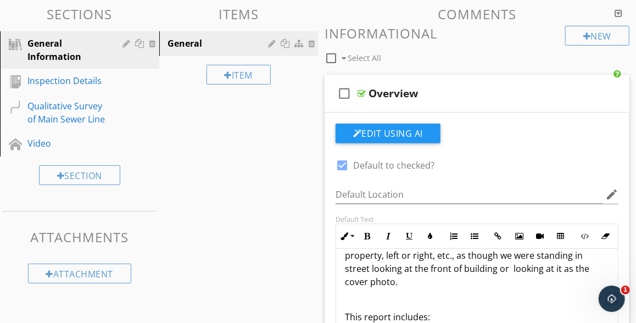
scroll to position [0, 0]
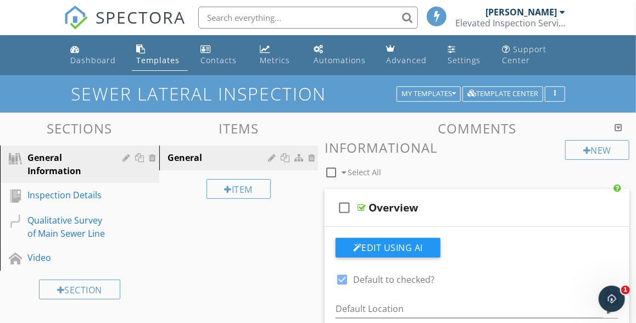
click at [428, 100] on button "My Templates" at bounding box center [429, 93] width 64 height 15
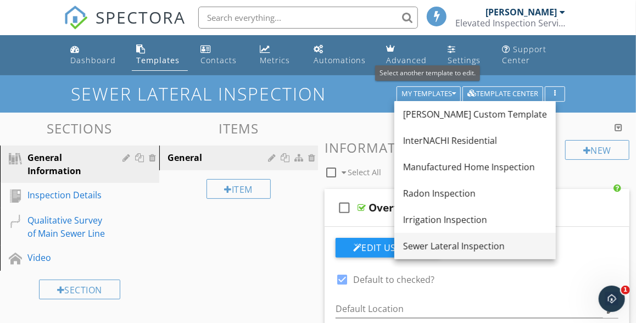
click at [420, 243] on div "Sewer Lateral Inspection" at bounding box center [475, 245] width 144 height 13
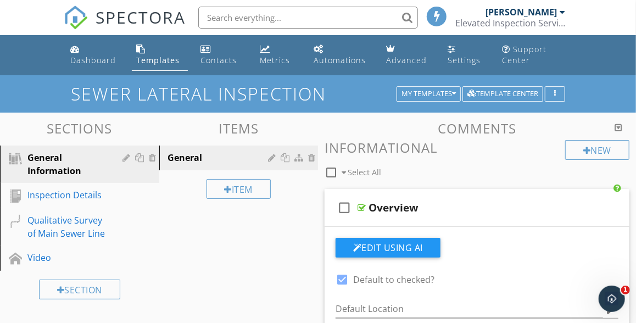
click at [532, 125] on h3 "Comments" at bounding box center [477, 128] width 305 height 15
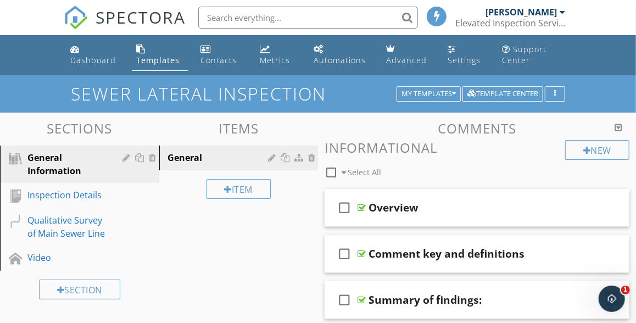
click at [383, 210] on div "Overview" at bounding box center [393, 207] width 49 height 13
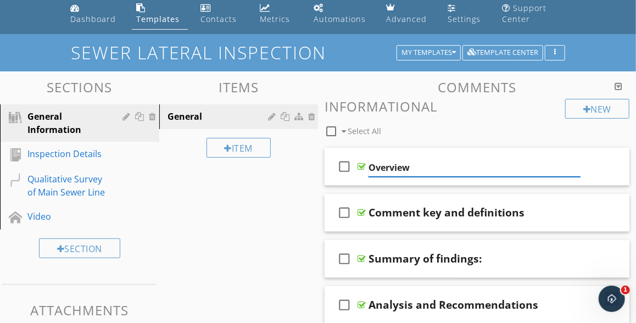
scroll to position [66, 0]
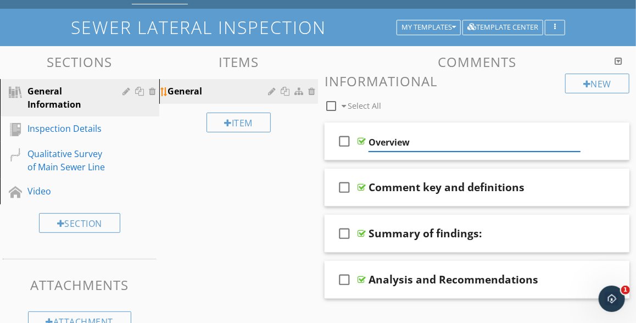
click at [272, 93] on div at bounding box center [273, 91] width 10 height 9
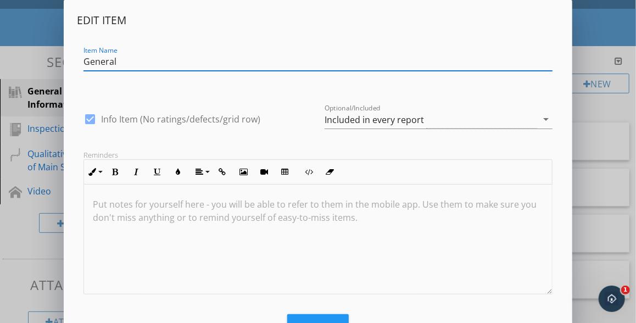
click at [34, 33] on div "Edit Item Item Name General check_box Info Item (No ratings/defects/grid row) O…" at bounding box center [318, 184] width 636 height 369
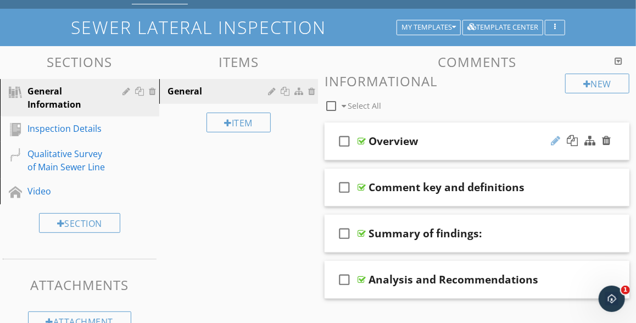
click at [556, 139] on div at bounding box center [555, 140] width 9 height 11
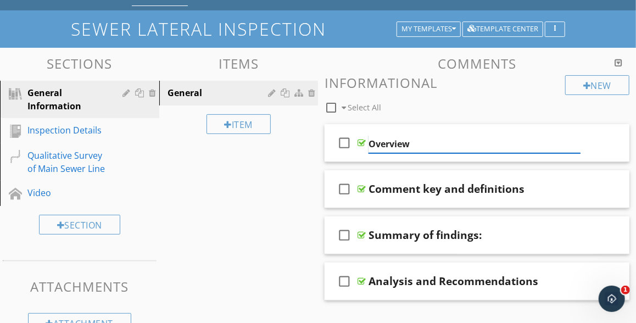
scroll to position [63, 0]
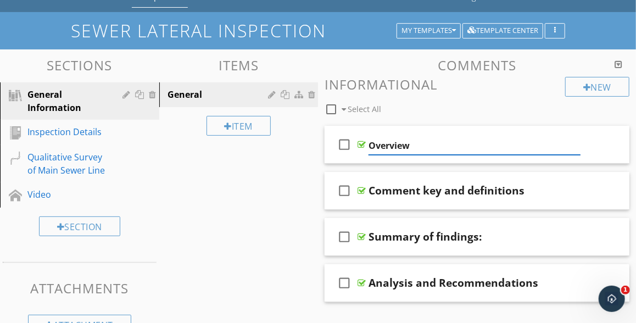
click at [297, 171] on div "Sections General Information Inspection Details Qualitative Survey of Main Sewe…" at bounding box center [318, 250] width 636 height 402
click at [108, 131] on div "Inspection Details" at bounding box center [87, 132] width 121 height 14
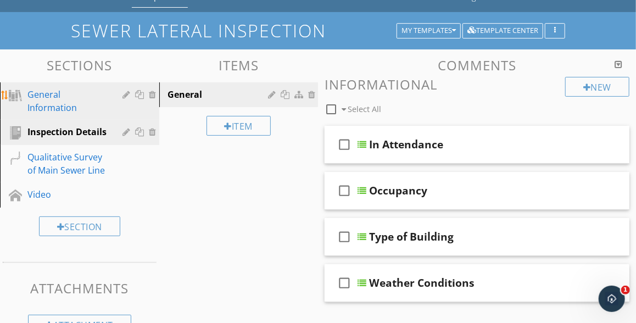
click at [77, 98] on div "General Information" at bounding box center [67, 101] width 80 height 26
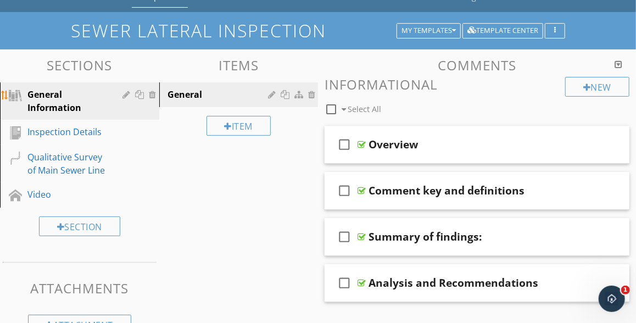
click at [128, 96] on div at bounding box center [128, 94] width 10 height 9
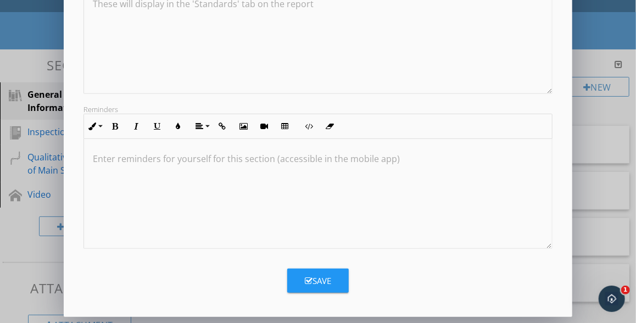
scroll to position [0, 0]
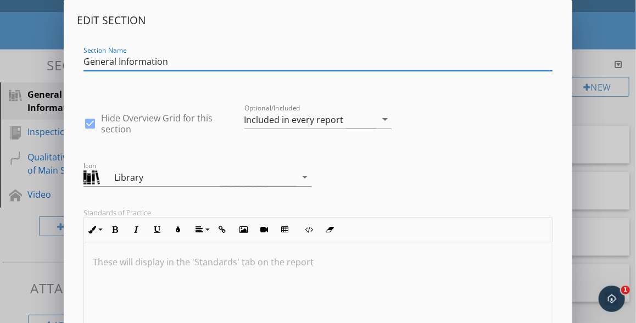
click at [30, 35] on div "Edit Section Section Name General Information check_box Hide Overview Grid for …" at bounding box center [318, 291] width 636 height 582
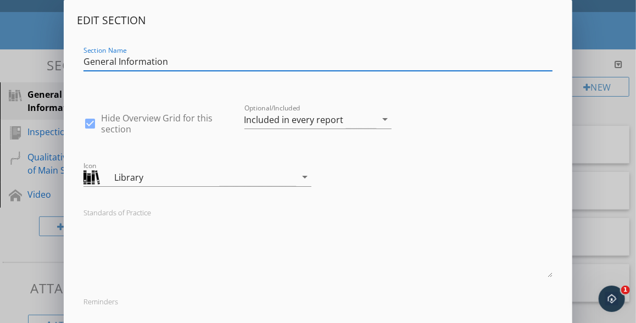
click at [29, 68] on div "Edit Section Section Name General Information check_box Hide Overview Grid for …" at bounding box center [318, 225] width 636 height 450
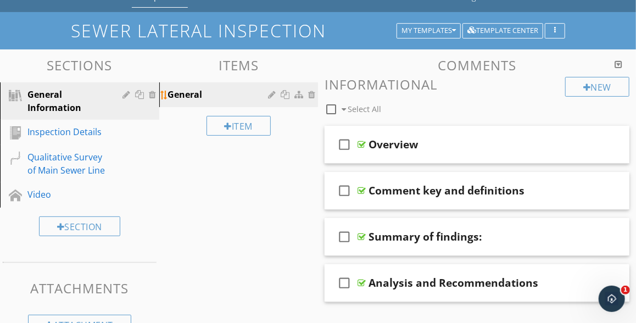
click at [272, 96] on div at bounding box center [273, 94] width 10 height 9
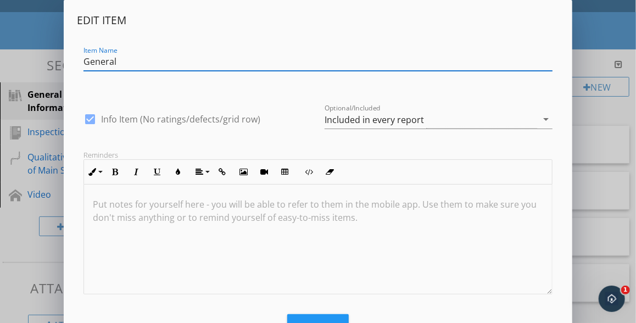
click at [42, 34] on div "Edit Item Item Name General check_box Info Item (No ratings/defects/grid row) O…" at bounding box center [318, 184] width 636 height 369
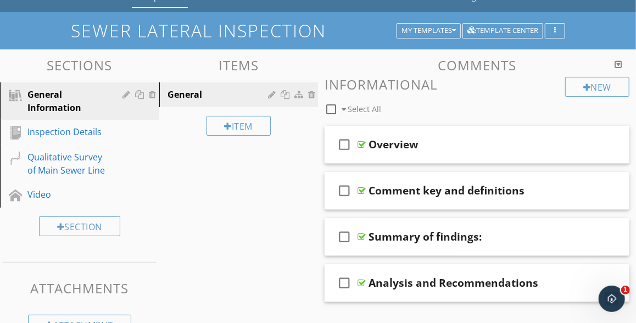
click at [618, 62] on div at bounding box center [619, 64] width 8 height 9
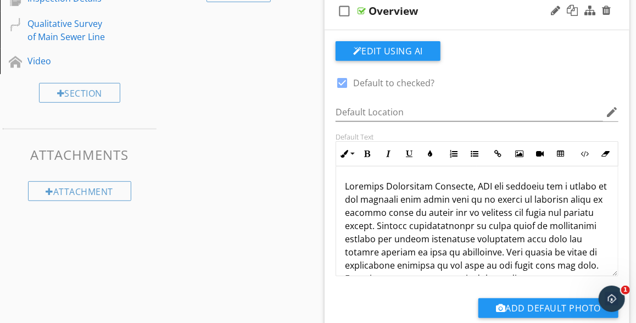
scroll to position [195, 0]
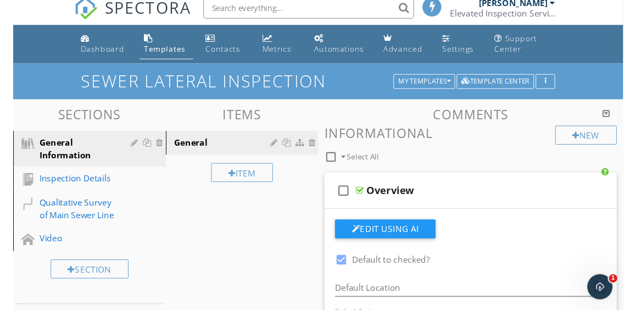
scroll to position [0, 0]
